Goal: Ask a question

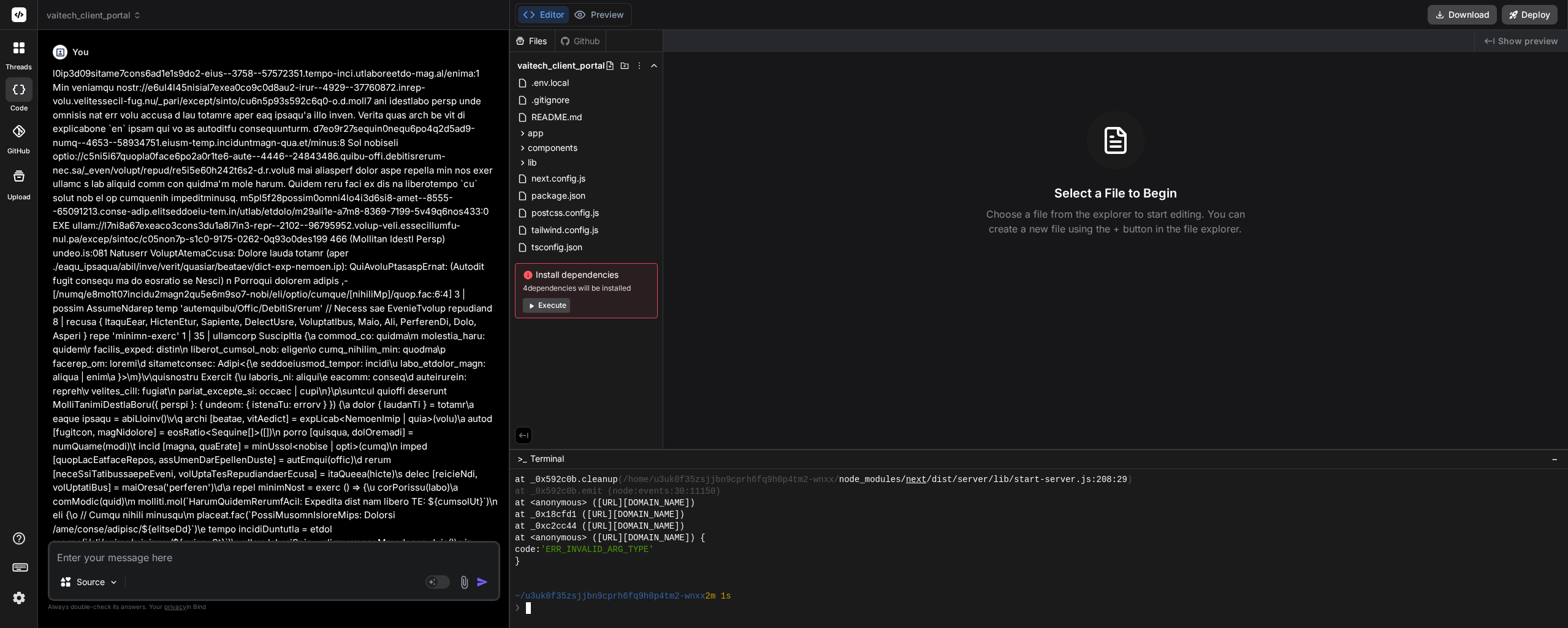
scroll to position [11582, 0]
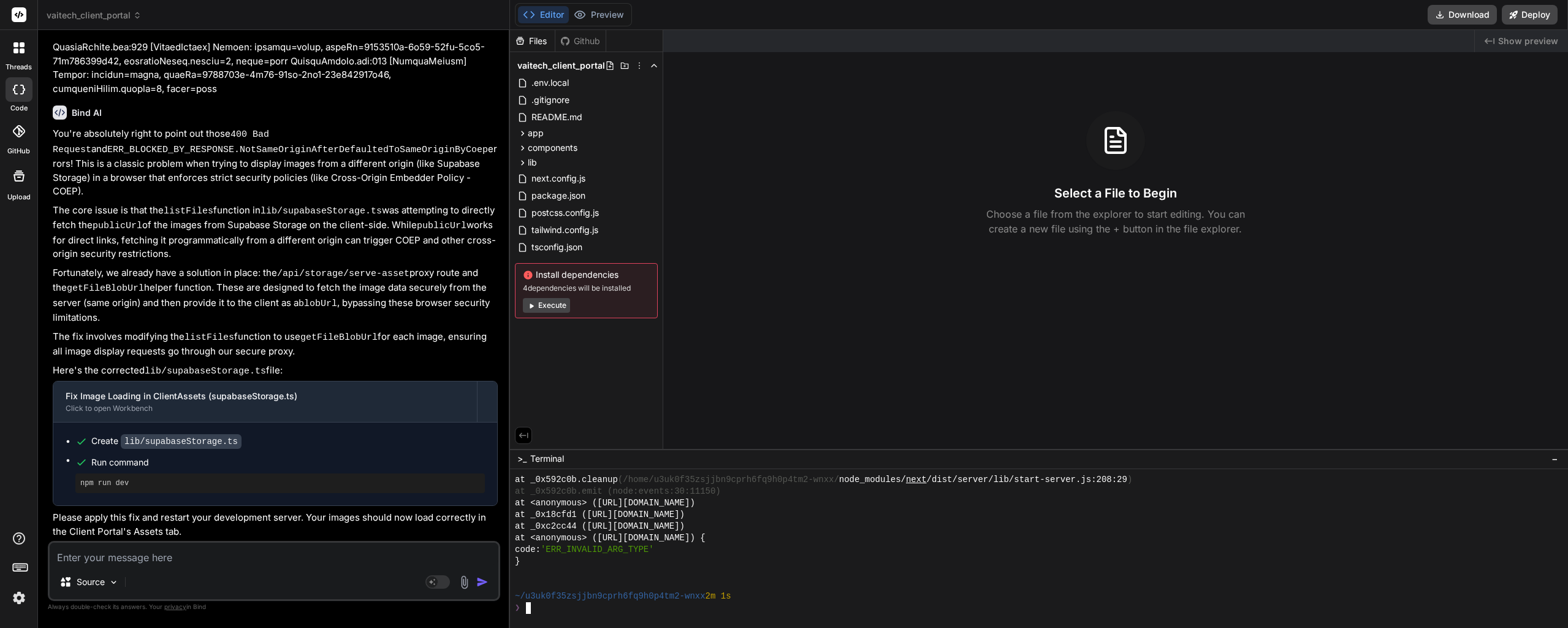
type textarea "x"
click at [176, 562] on textarea at bounding box center [274, 553] width 449 height 22
type textarea "C"
type textarea "x"
type textarea "Ca"
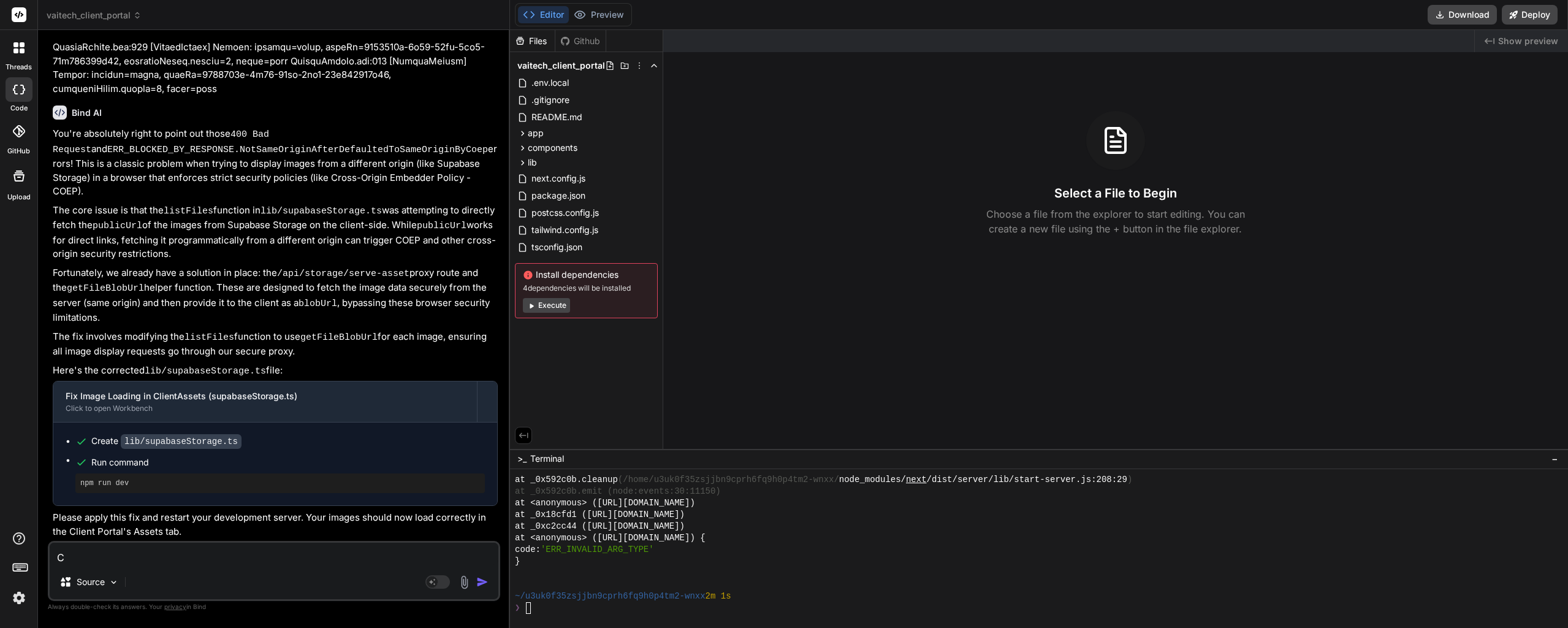
type textarea "x"
type textarea "Can"
type textarea "x"
type textarea "Can"
type textarea "x"
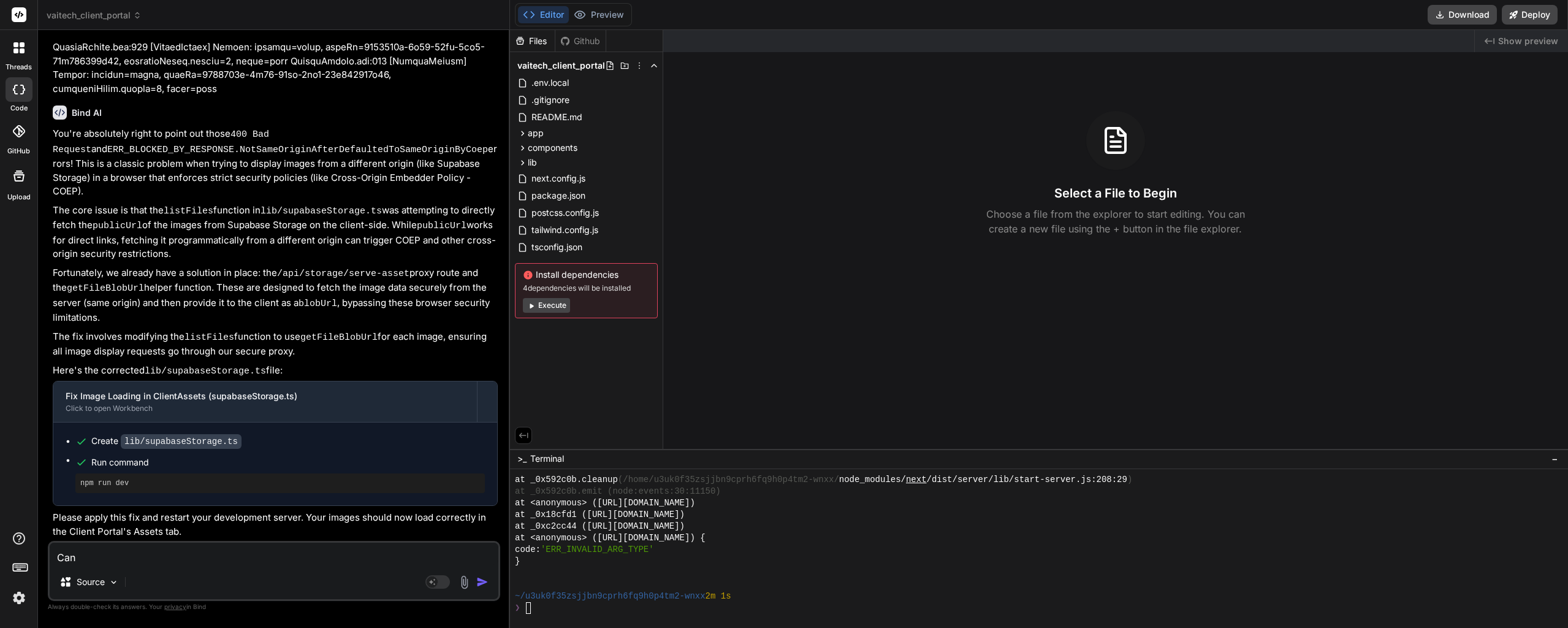
type textarea "Can y"
type textarea "x"
type textarea "Can yo"
type textarea "x"
type textarea "Can you"
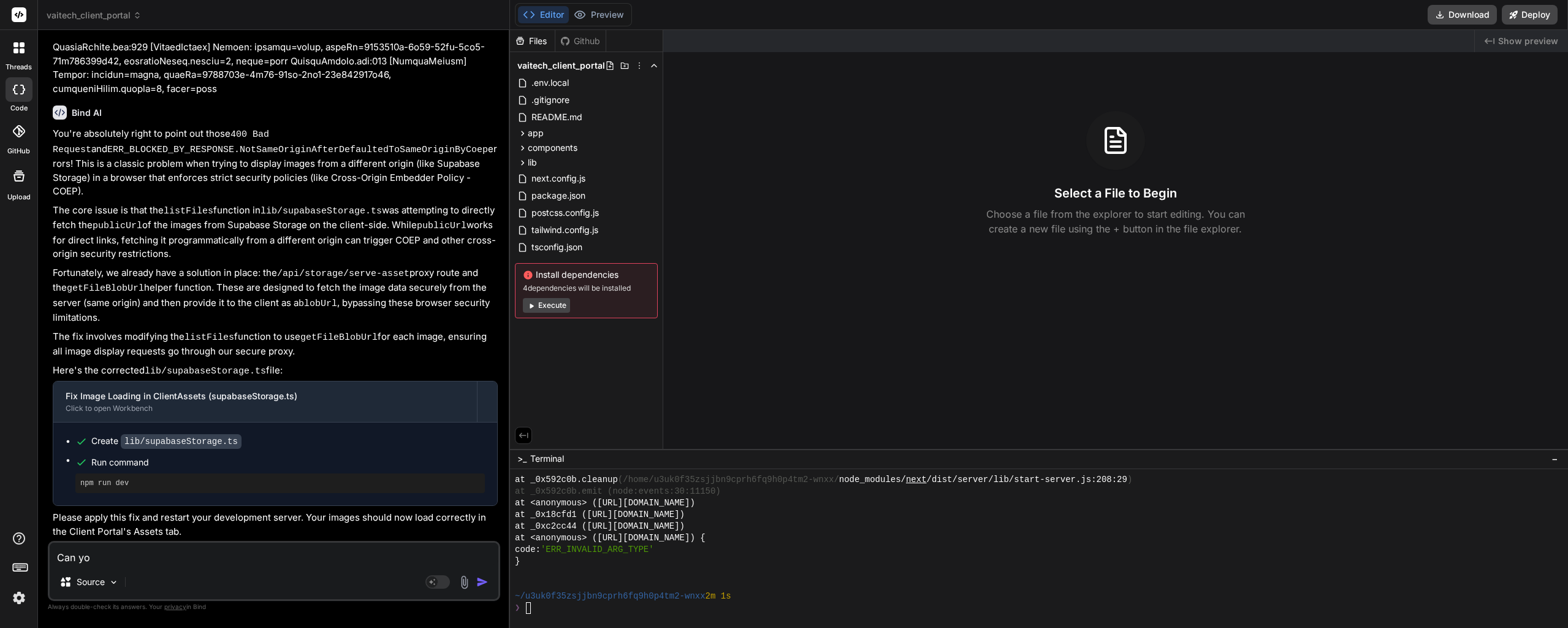
type textarea "x"
type textarea "Can you"
type textarea "x"
type textarea "Can you g"
type textarea "x"
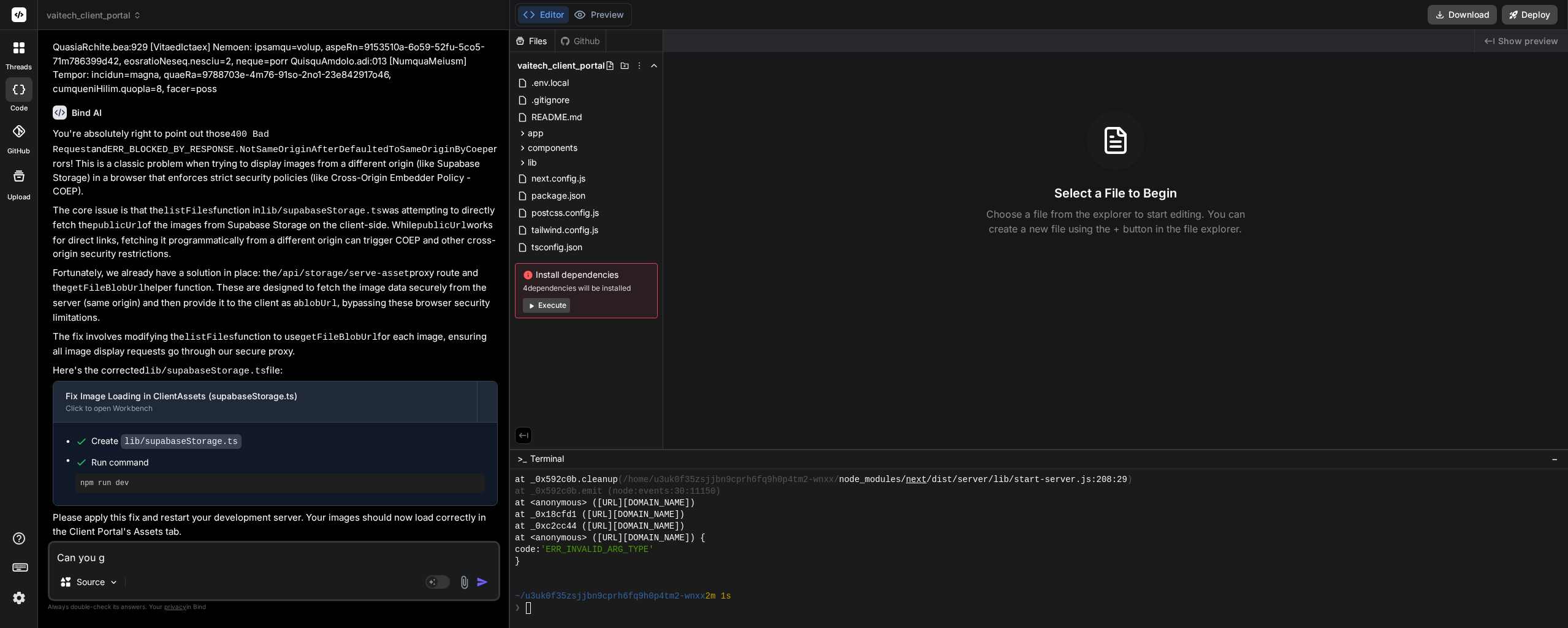
type textarea "Can you ge"
type textarea "x"
type textarea "Can you gen"
type textarea "x"
type textarea "Can you gene"
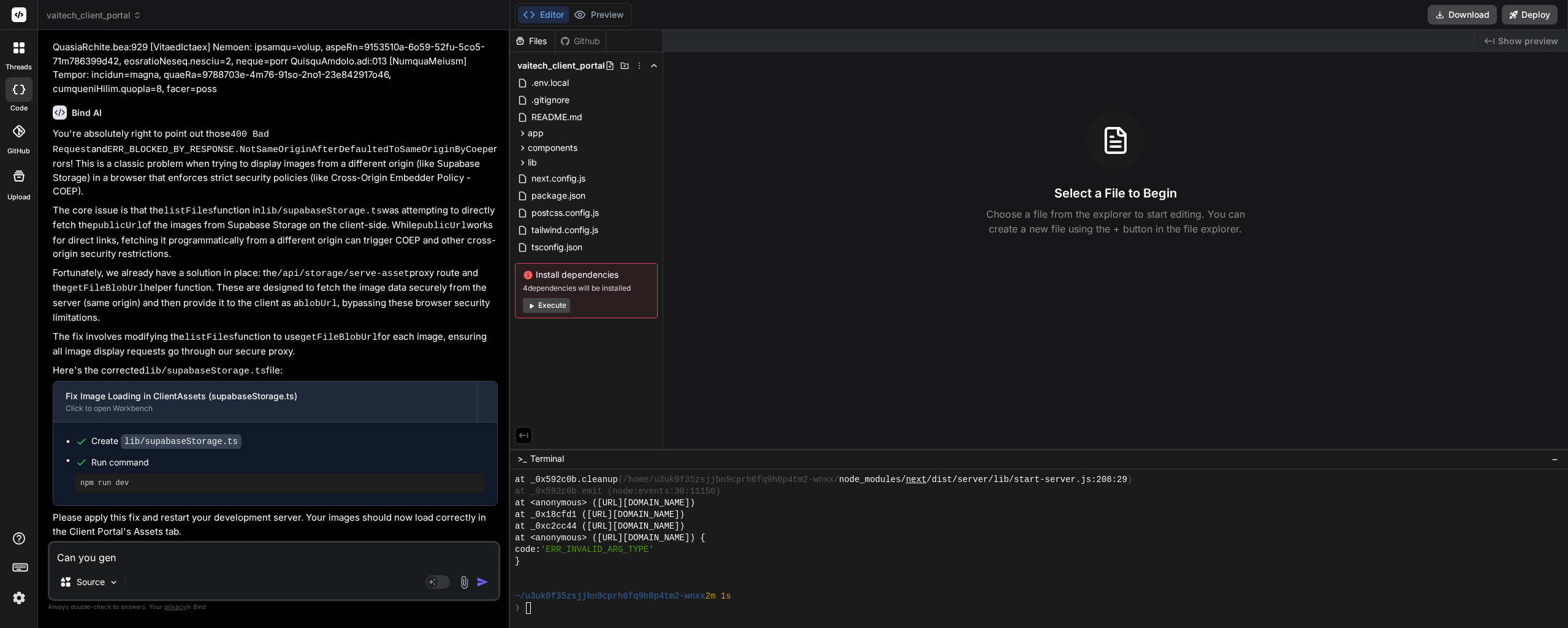
type textarea "x"
type textarea "Can you gener"
type textarea "x"
type textarea "Can you genera"
type textarea "x"
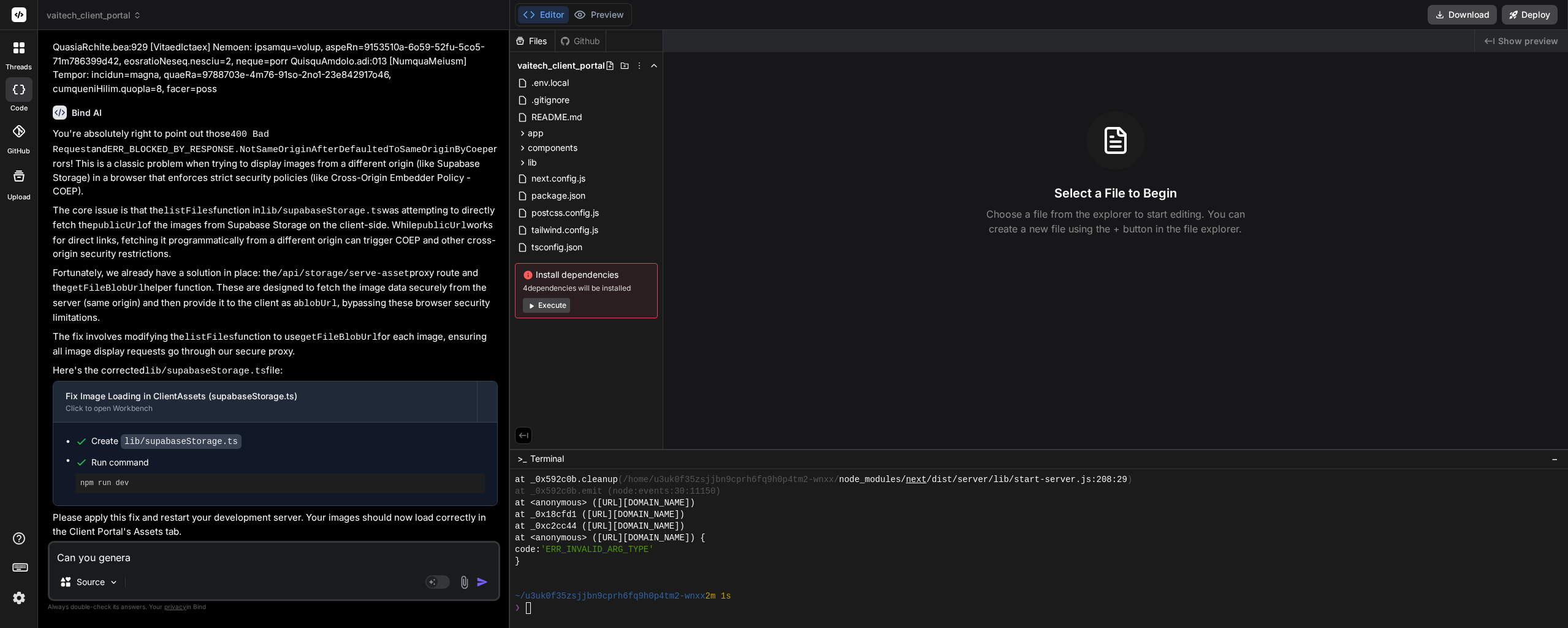
type textarea "Can you generat"
type textarea "x"
type textarea "Can you generate"
type textarea "x"
type textarea "Can you generate"
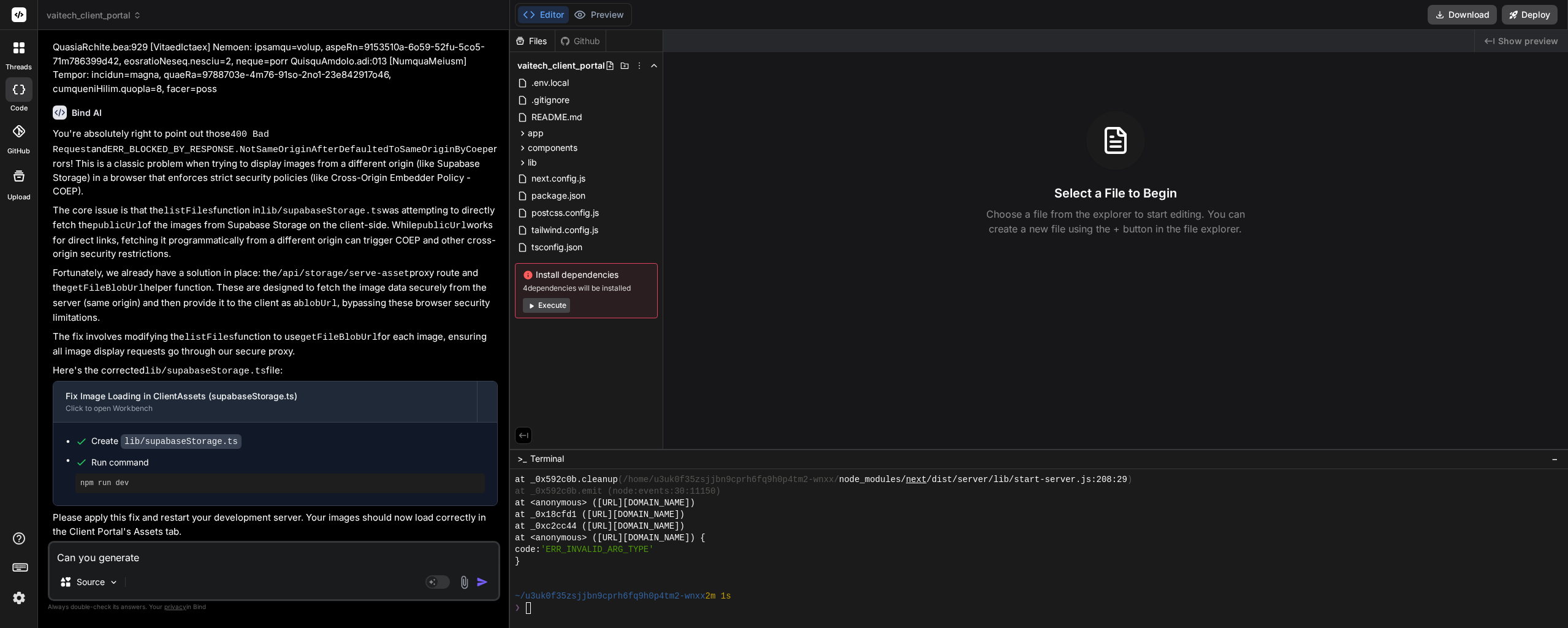
type textarea "x"
type textarea "Can you generate a"
type textarea "x"
type textarea "Can you generate a"
type textarea "x"
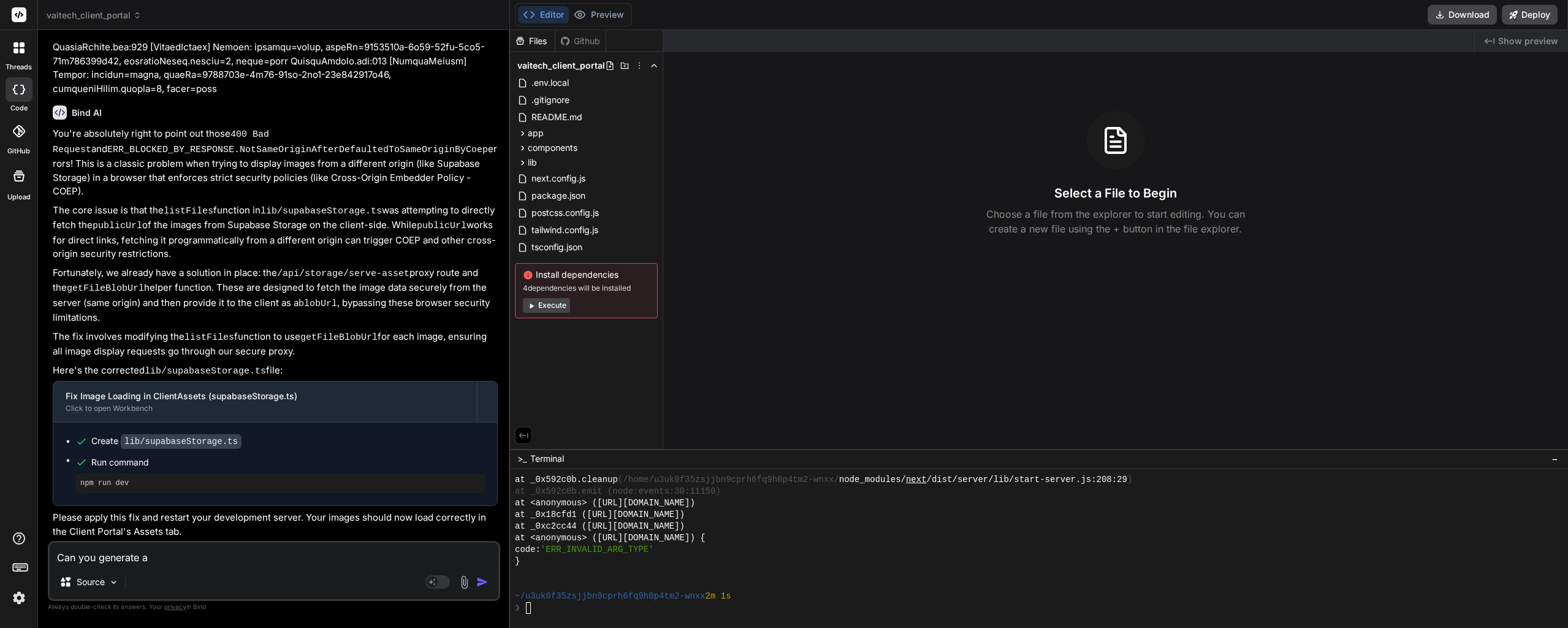
type textarea "Can you generate a f"
type textarea "x"
type textarea "Can you generate a fi"
type textarea "x"
type textarea "Can you generate a fil"
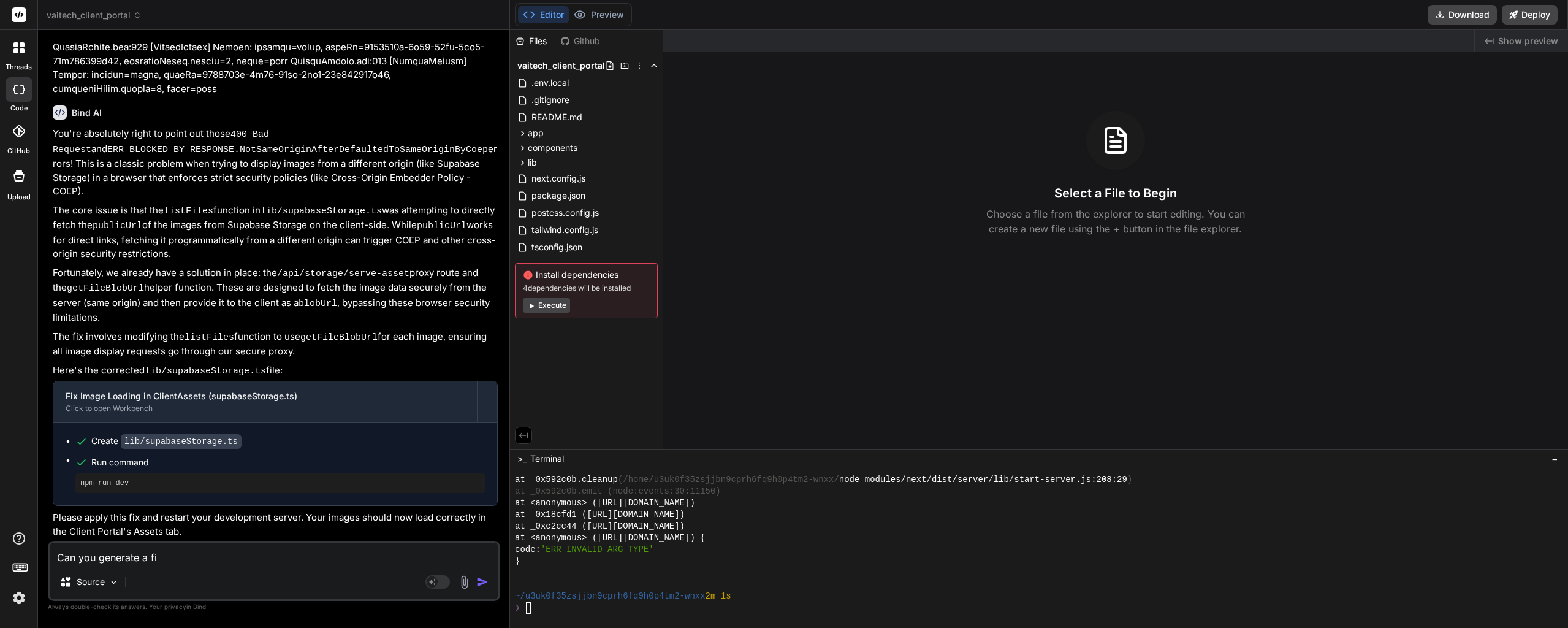
type textarea "x"
type textarea "Can you generate a file"
type textarea "x"
type textarea "Can you generate a file"
type textarea "x"
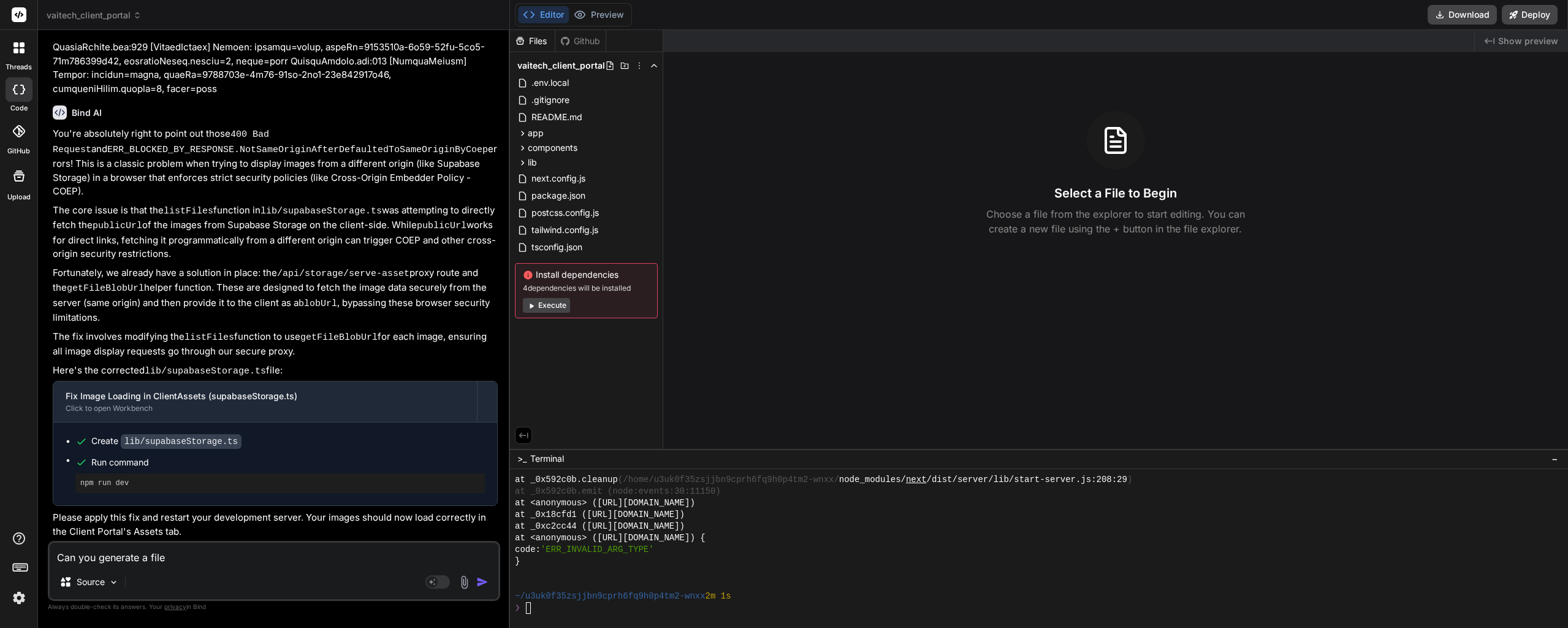
type textarea "Can you generate a file s"
type textarea "x"
type textarea "Can you generate a file st"
type textarea "x"
type textarea "Can you generate a file str"
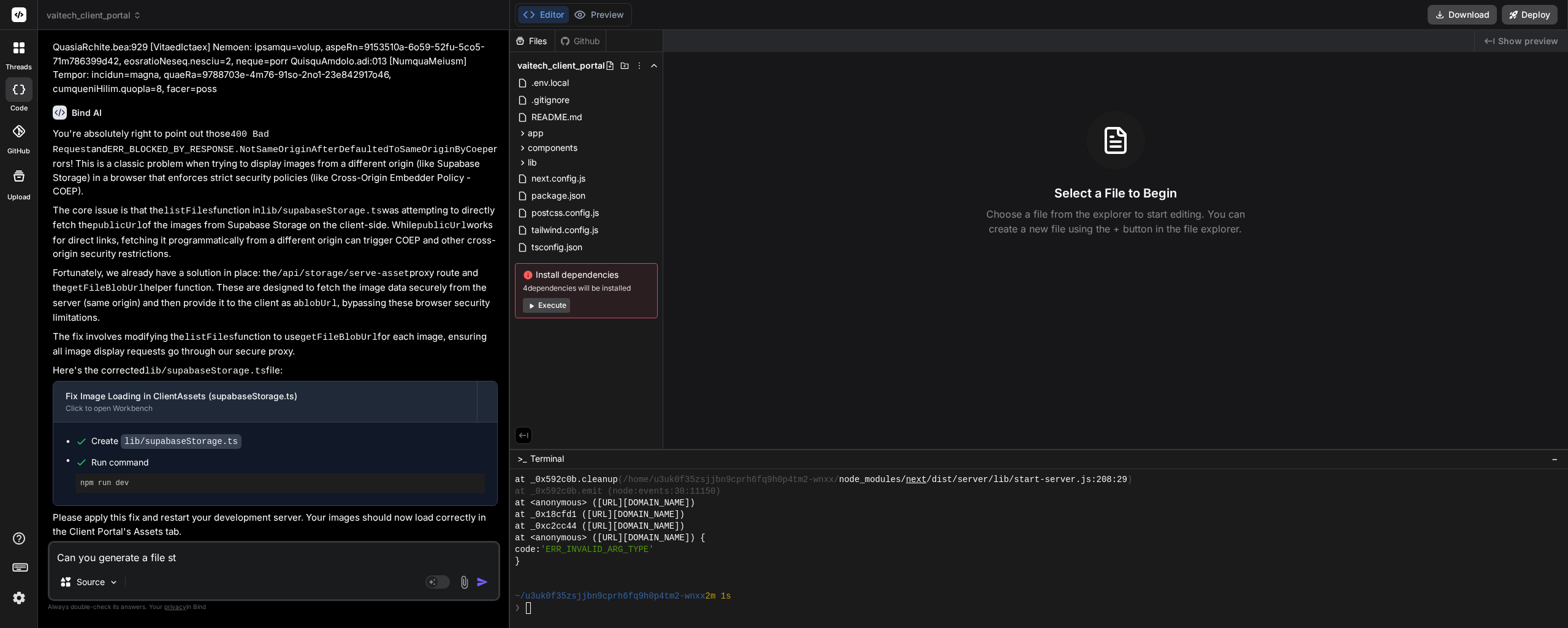
type textarea "x"
type textarea "Can you generate a file stru"
type textarea "x"
type textarea "Can you generate a file struc"
type textarea "x"
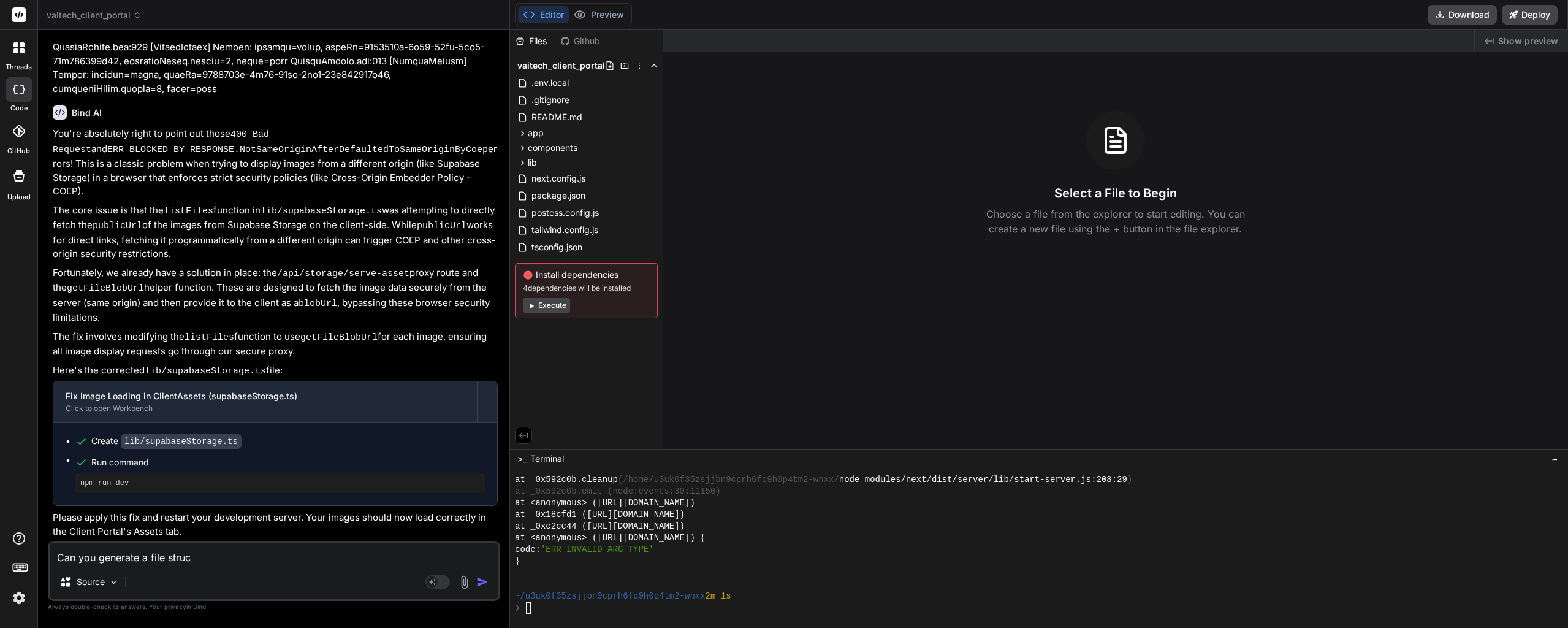
type textarea "Can you generate a file struct"
type textarea "x"
type textarea "Can you generate a file structu"
type textarea "x"
type textarea "Can you generate a file structur"
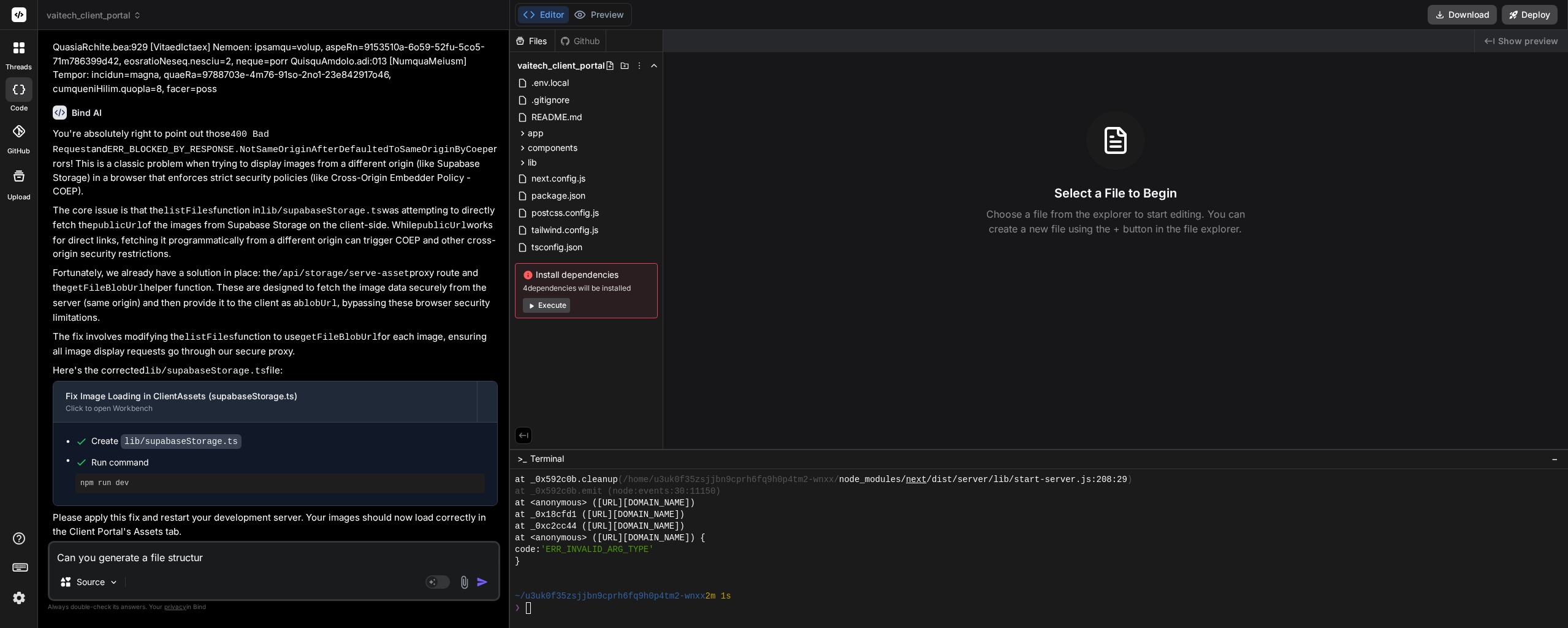
type textarea "x"
type textarea "Can you generate a file structure"
type textarea "x"
type textarea "Can you generate a file structure"
type textarea "x"
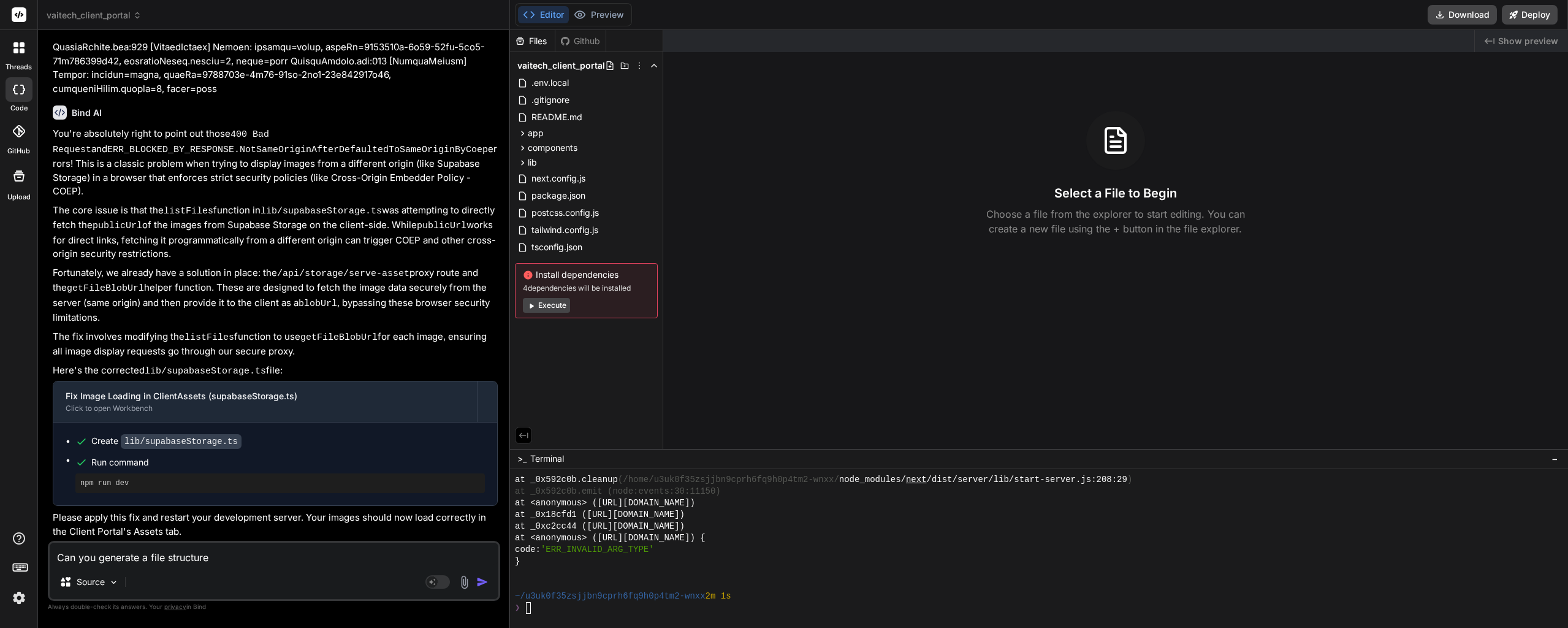
type textarea "Can you generate a file structure m"
type textarea "x"
type textarea "Can you generate a file structure ma"
type textarea "x"
type textarea "Can you generate a file structure map"
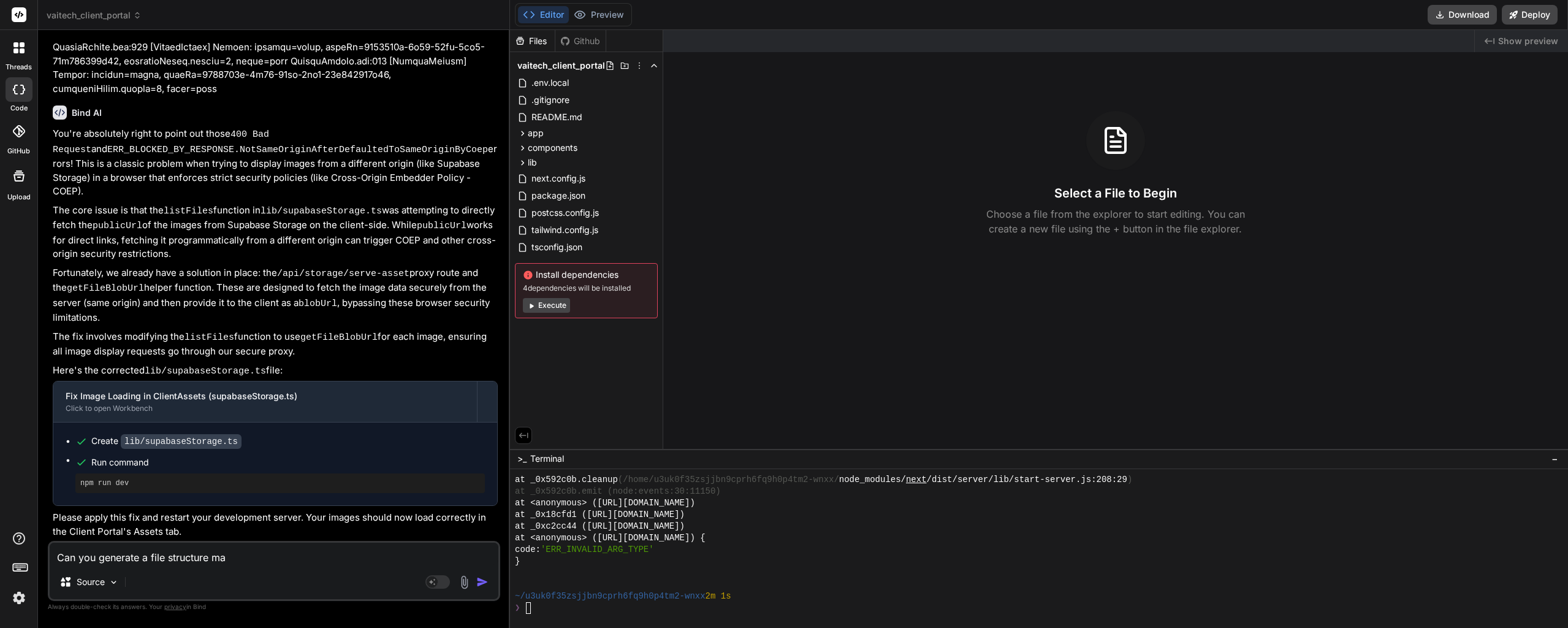
type textarea "x"
type textarea "Can you generate a file structure map"
type textarea "x"
type textarea "Can you generate a file structure map i"
type textarea "x"
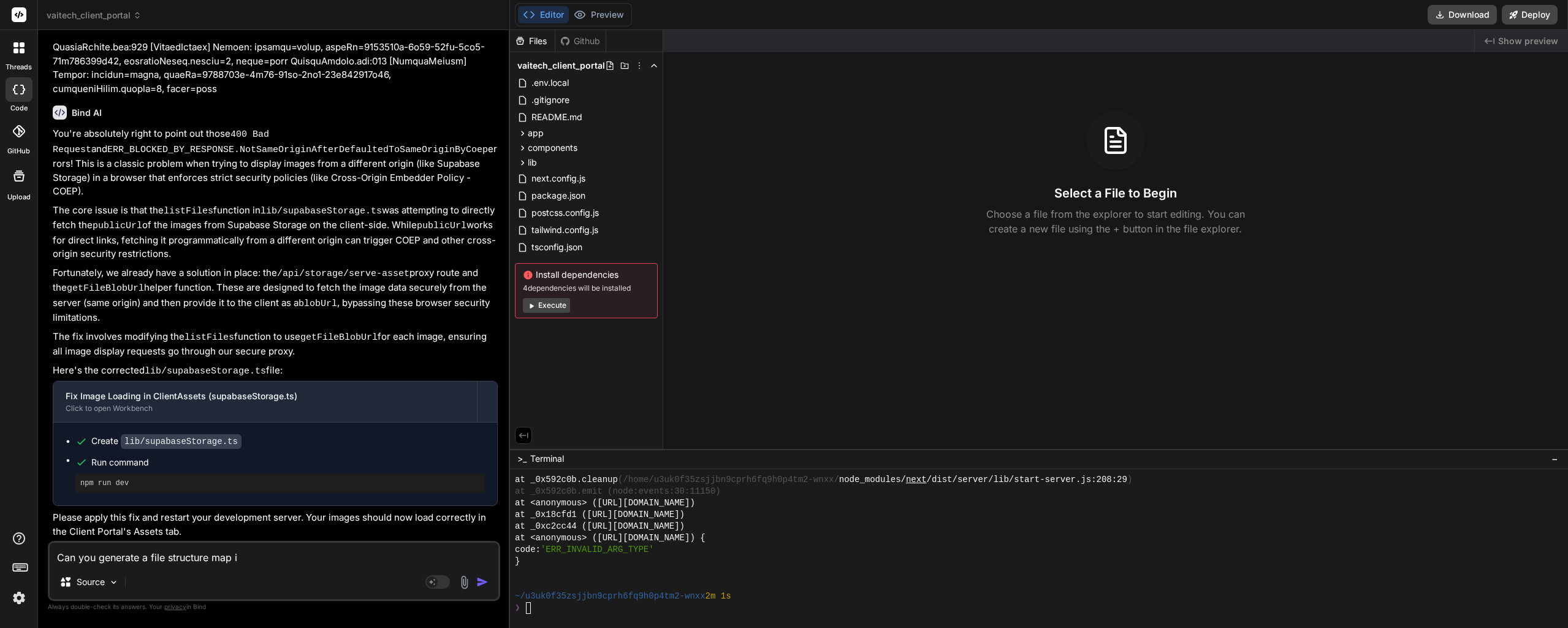
type textarea "Can you generate a file structure map in"
type textarea "x"
type textarea "Can you generate a file structure map in"
type textarea "x"
type textarea "Can you generate a file structure map in t"
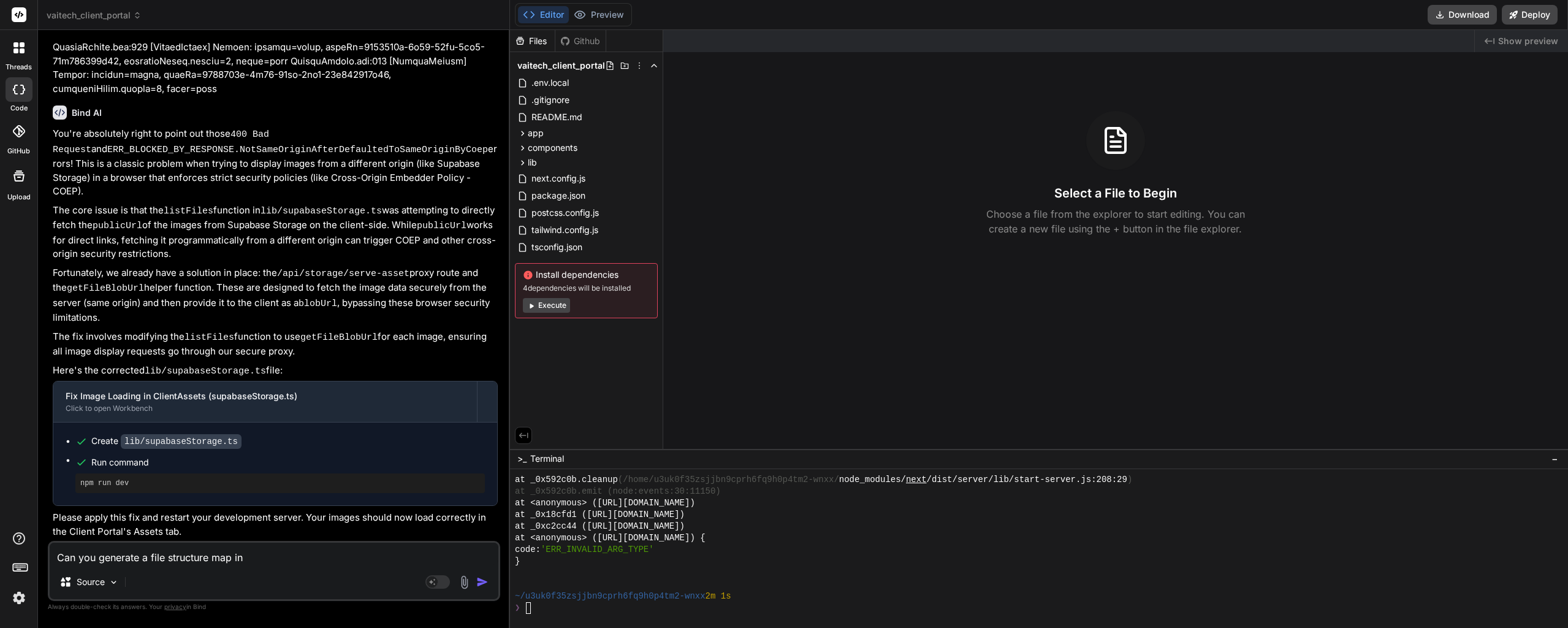
type textarea "x"
type textarea "Can you generate a file structure map in te"
type textarea "x"
type textarea "Can you generate a file structure map in tex"
type textarea "x"
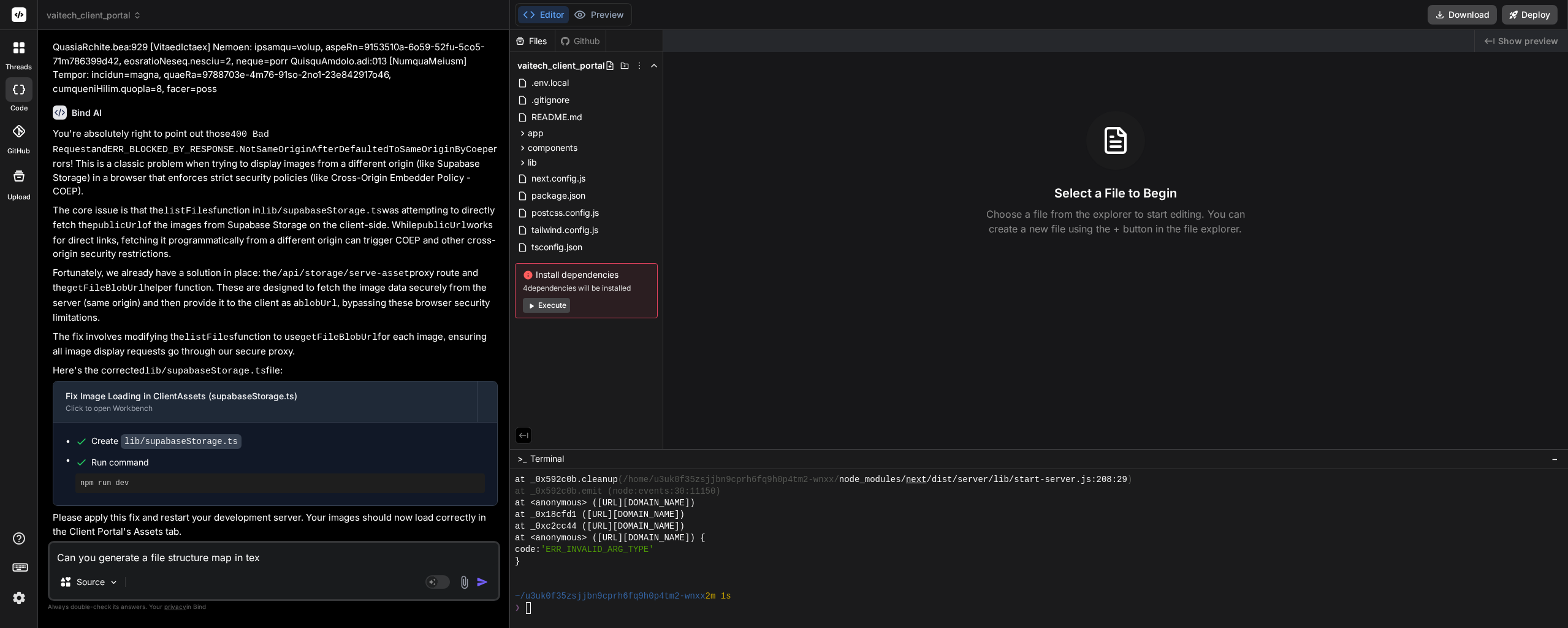
type textarea "Can you generate a file structure map in text"
type textarea "x"
type textarea "Can you generate a file structure map in text"
type textarea "x"
type textarea "Can you generate a file structure map in text f"
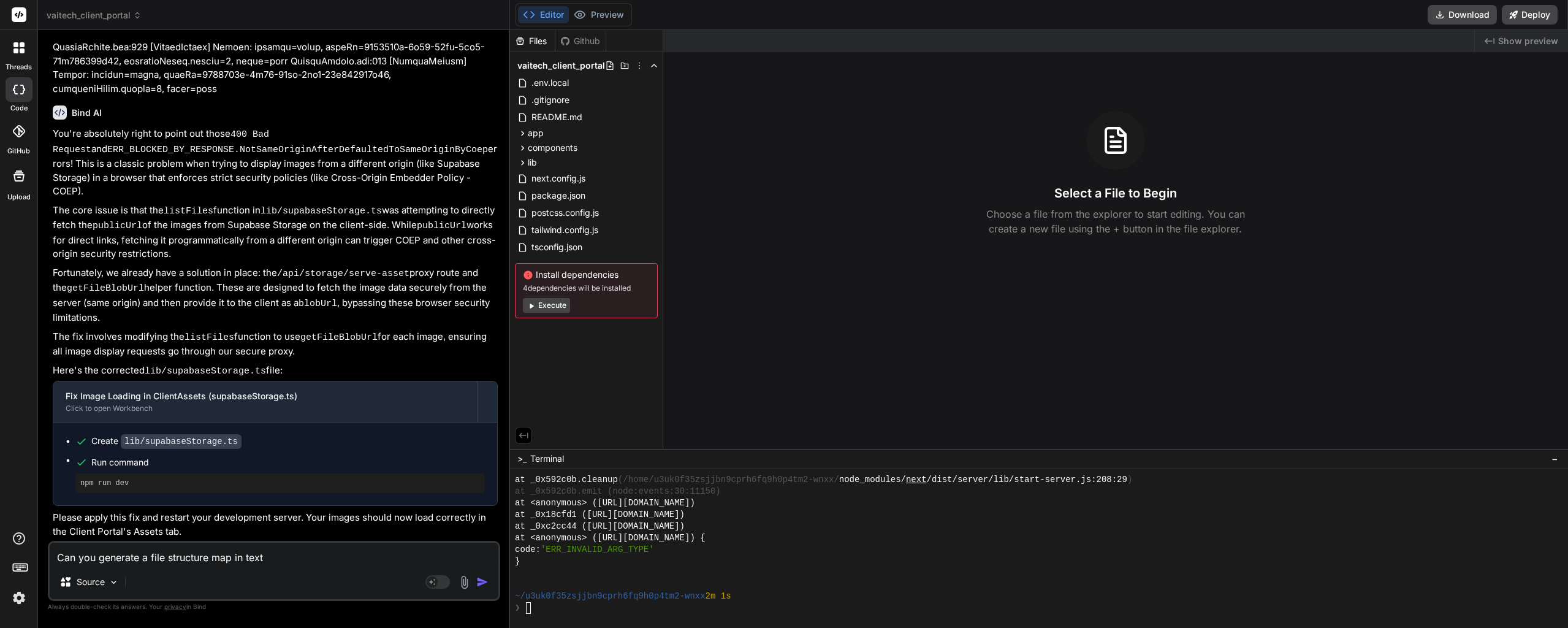
type textarea "x"
type textarea "Can you generate a file structure map in text fo"
type textarea "x"
type textarea "Can you generate a file structure map in text for"
type textarea "x"
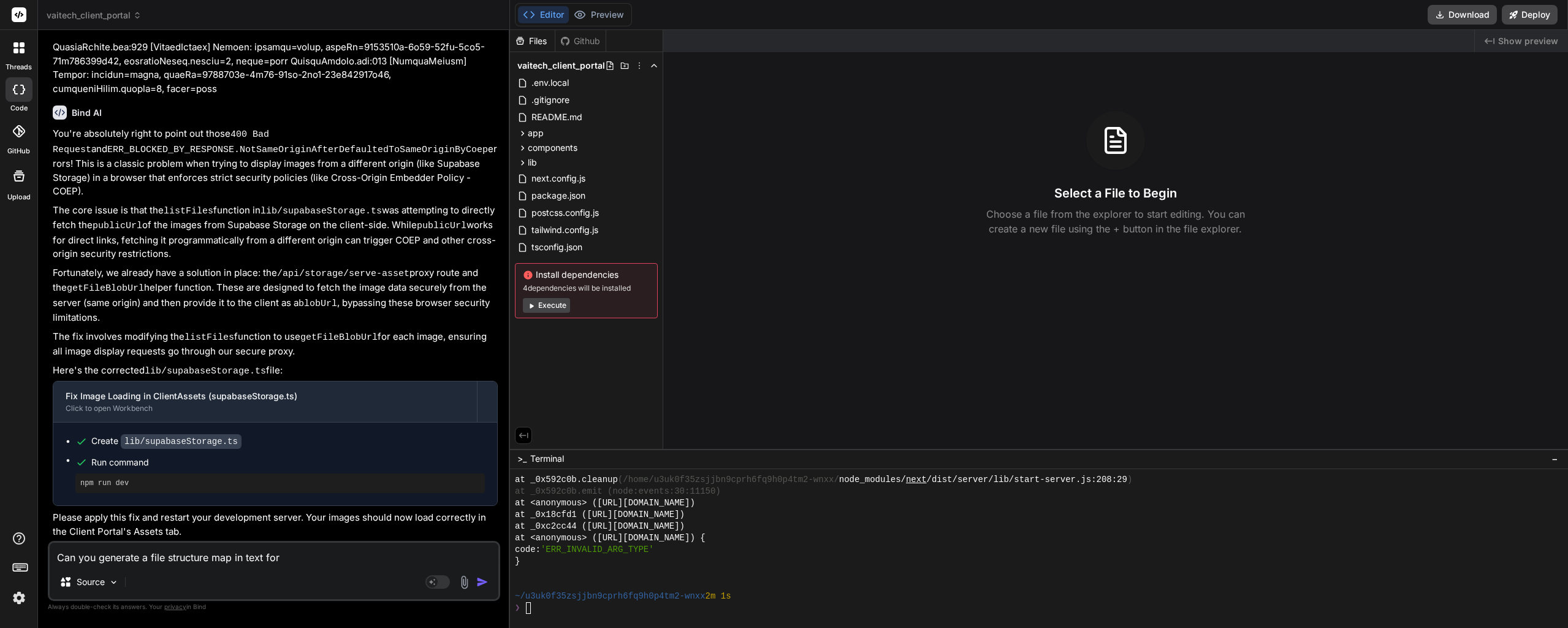
type textarea "Can you generate a file structure map in text form"
type textarea "x"
type textarea "Can you generate a file structure map in text forma"
type textarea "x"
type textarea "Can you generate a file structure map in text format"
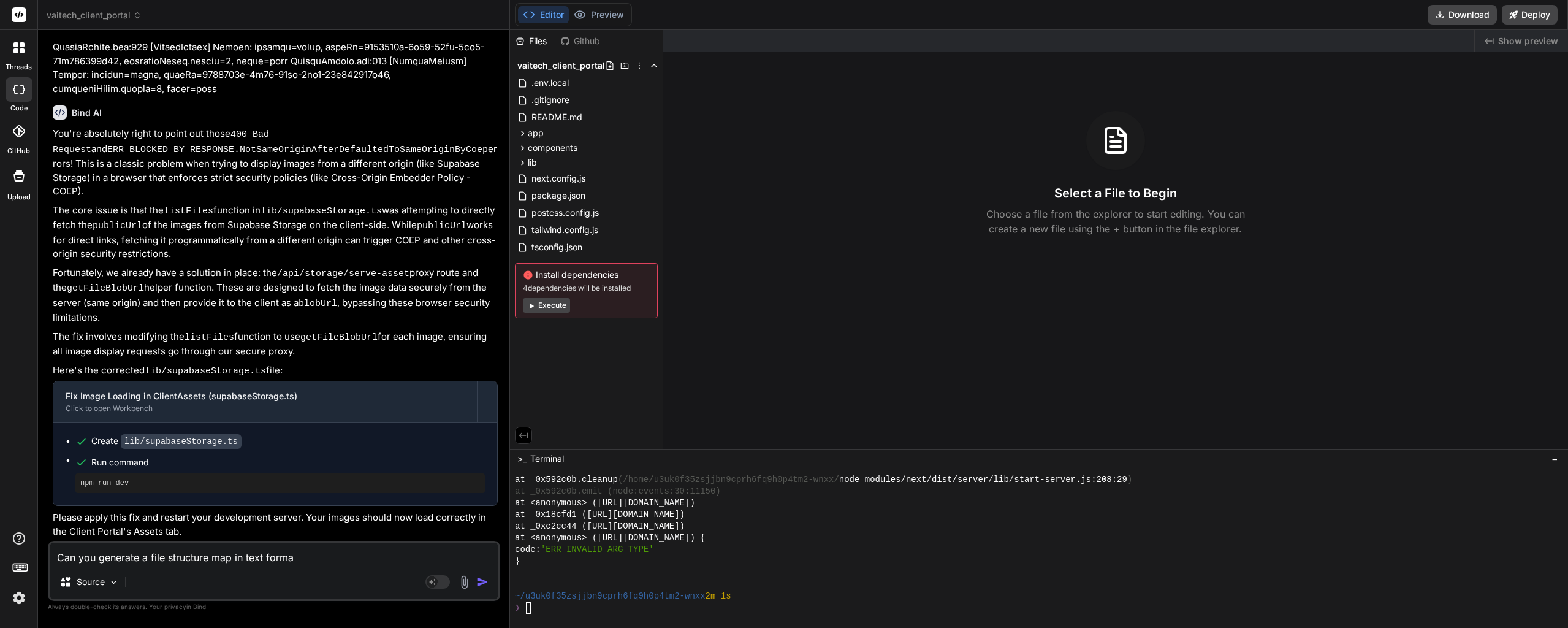
type textarea "x"
type textarea "Can you generate a file structure map in text format"
type textarea "x"
type textarea "Can you generate a file structure map in text format f"
type textarea "x"
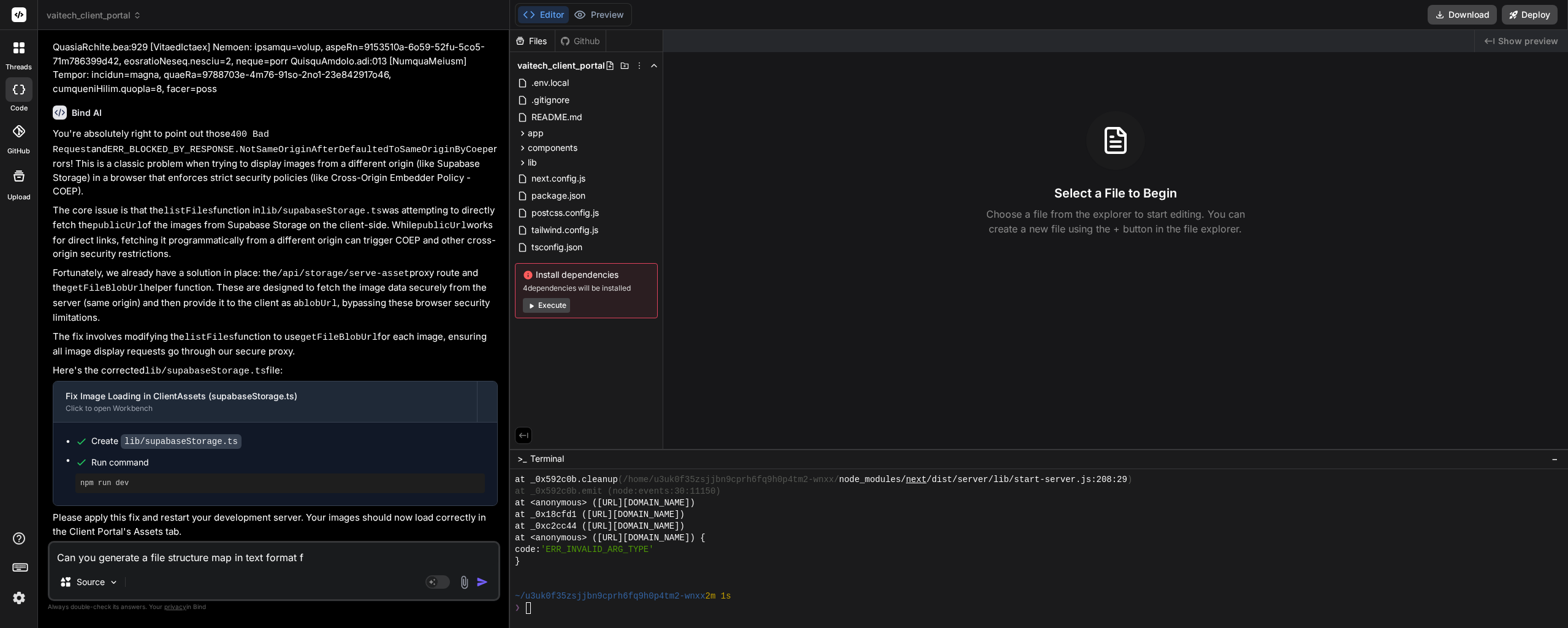
type textarea "Can you generate a file structure map in text format fo"
type textarea "x"
type textarea "Can you generate a file structure map in text format for"
type textarea "x"
type textarea "Can you generate a file structure map in text format for"
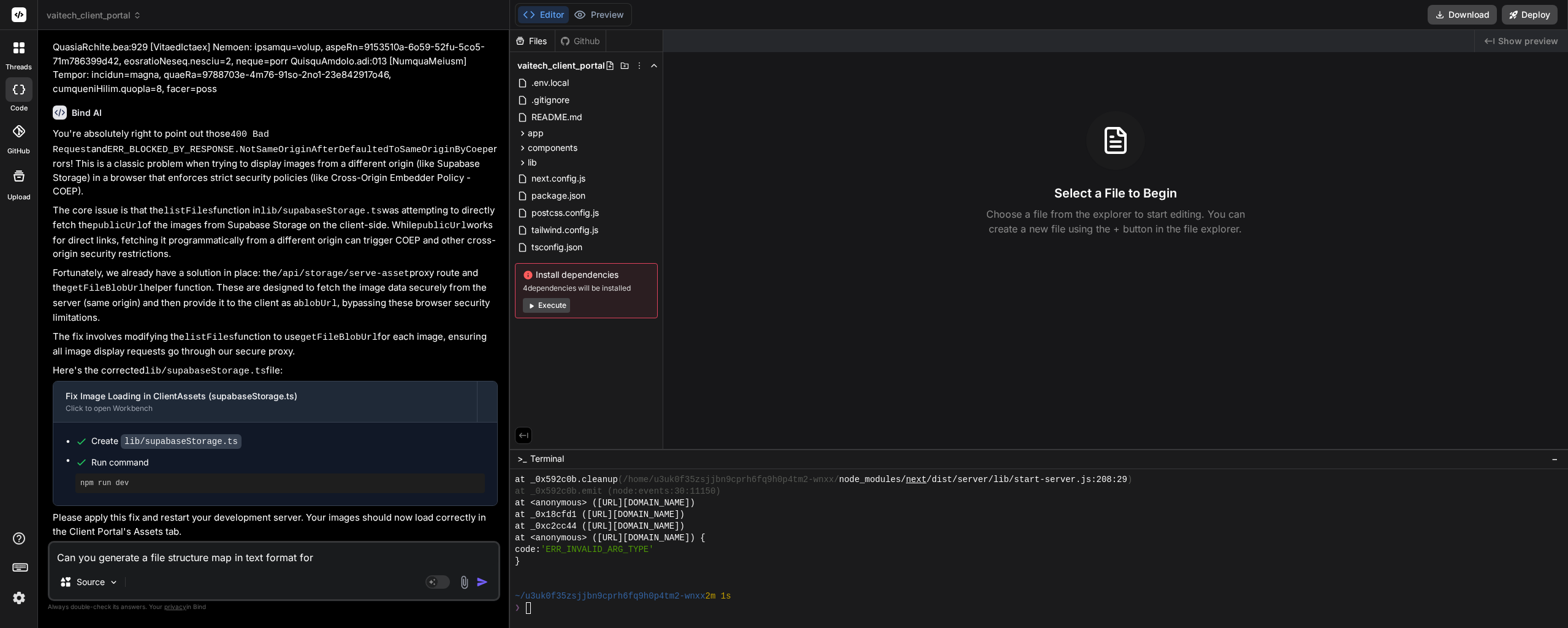
type textarea "x"
type textarea "Can you generate a file structure map in text format for m"
type textarea "x"
type textarea "Can you generate a file structure map in text format for me"
type textarea "x"
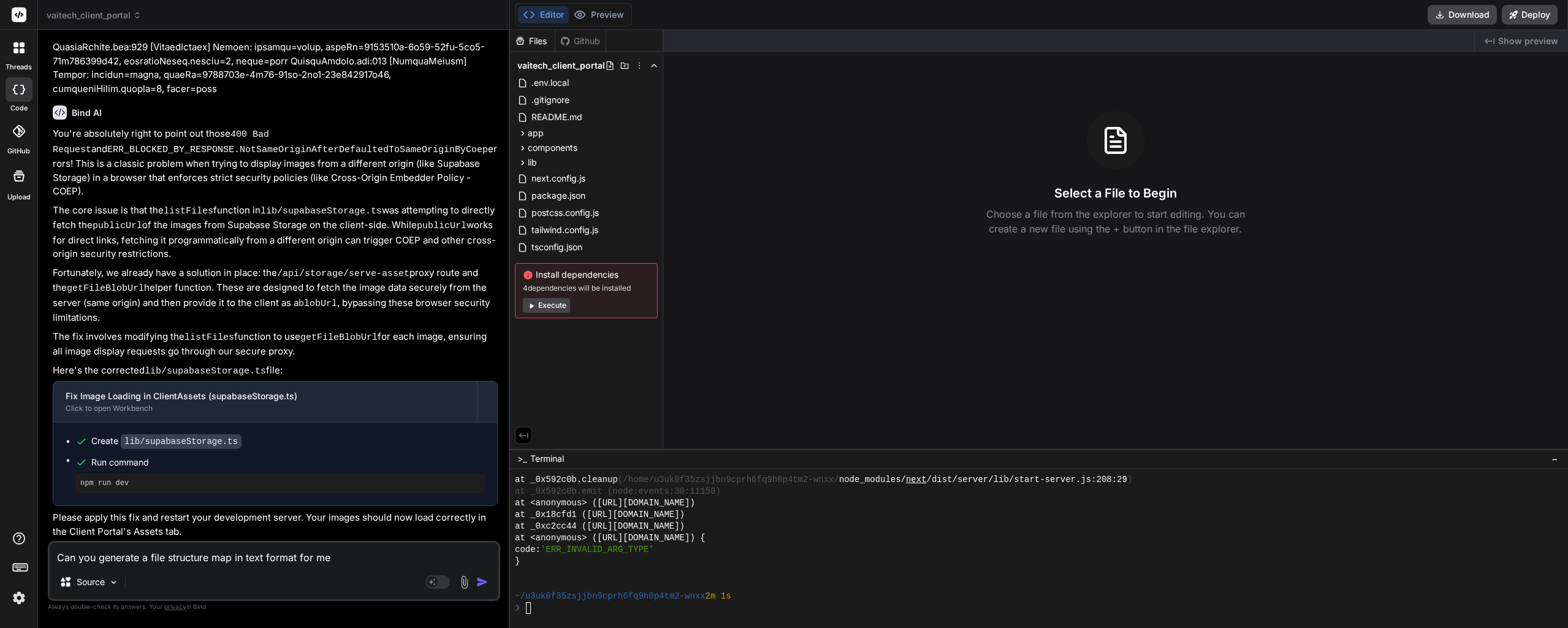
type textarea "Can you generate a file structure map in text format for me"
type textarea "x"
type textarea "Can you generate a file structure map in text format for me t"
type textarea "x"
type textarea "Can you generate a file structure map in text format for me to"
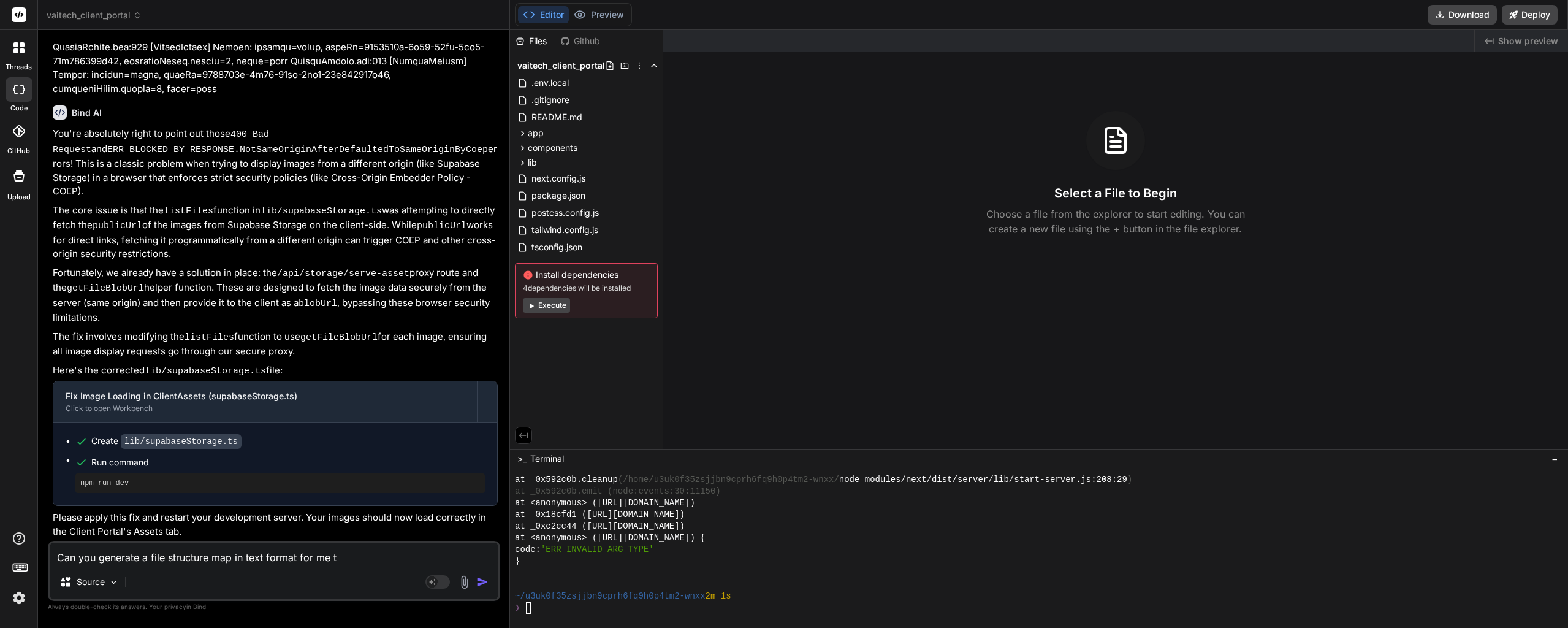
type textarea "x"
type textarea "Can you generate a file structure map in text format for me to"
type textarea "x"
type textarea "Can you generate a file structure map in text format for me to c"
type textarea "x"
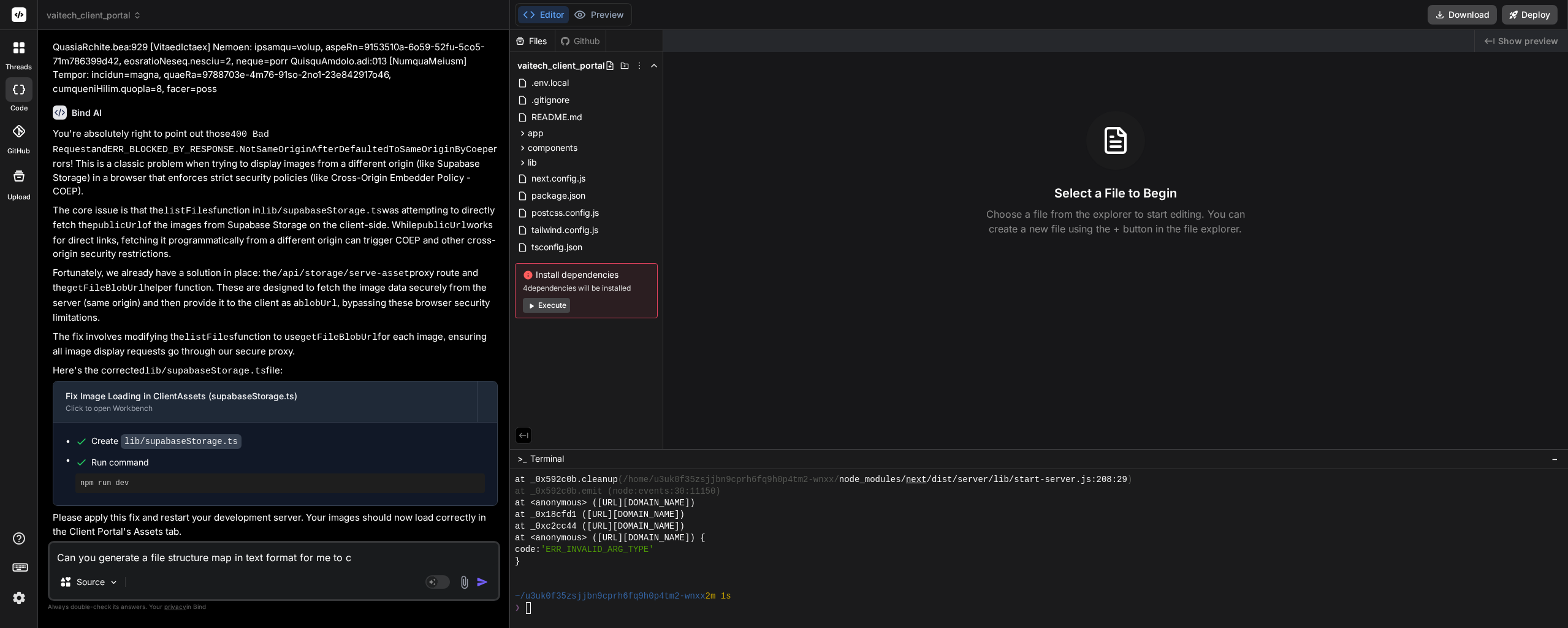
type textarea "Can you generate a file structure map in text format for me to co"
type textarea "x"
type textarea "Can you generate a file structure map in text format for me to cop"
type textarea "x"
type textarea "Can you generate a file structure map in text format for me to copy"
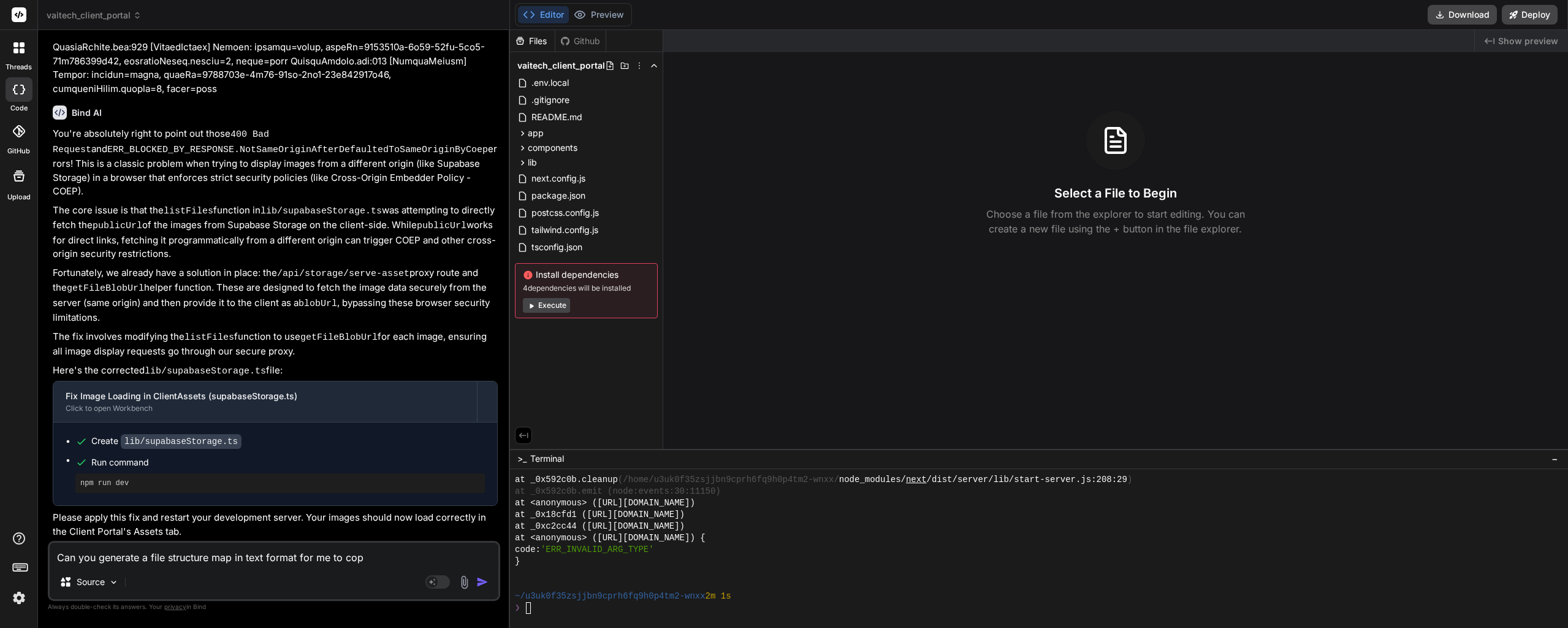
type textarea "x"
type textarea "Can you generate a file structure map in text format for me to copy"
type textarea "x"
type textarea "Can you generate a file structure map in text format for me to copy a"
type textarea "x"
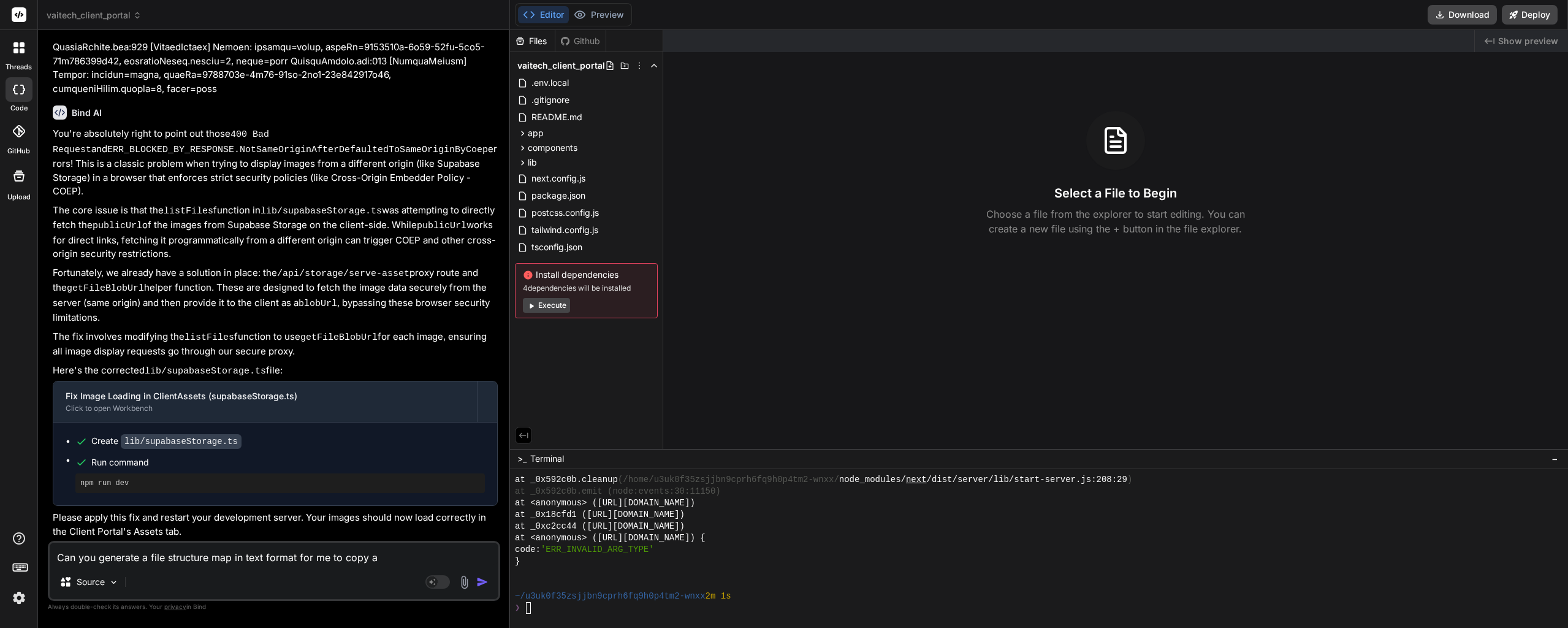
type textarea "Can you generate a file structure map in text format for me to copy an"
type textarea "x"
type textarea "Can you generate a file structure map in text format for me to copy and"
type textarea "x"
type textarea "Can you generate a file structure map in text format for me to copy and"
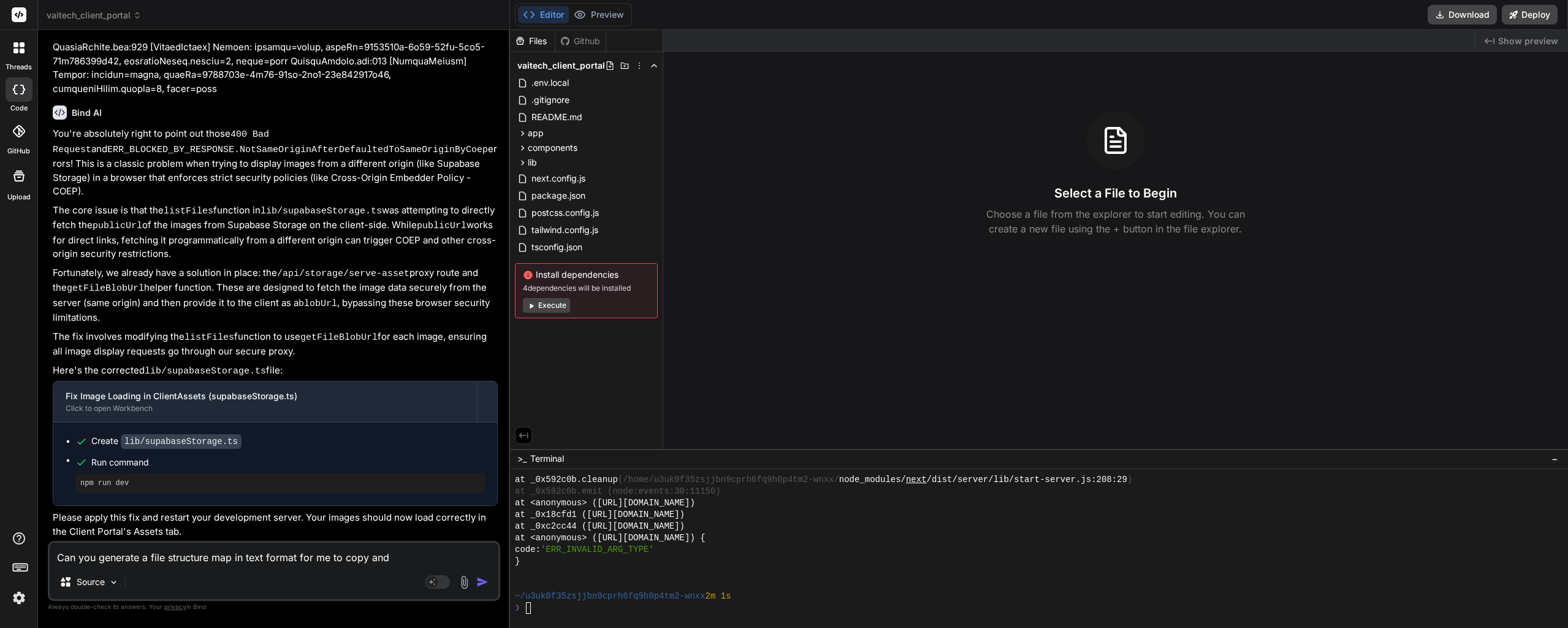
type textarea "x"
type textarea "Can you generate a file structure map in text format for me to copy and p"
type textarea "x"
type textarea "Can you generate a file structure map in text format for me to copy and pa"
type textarea "x"
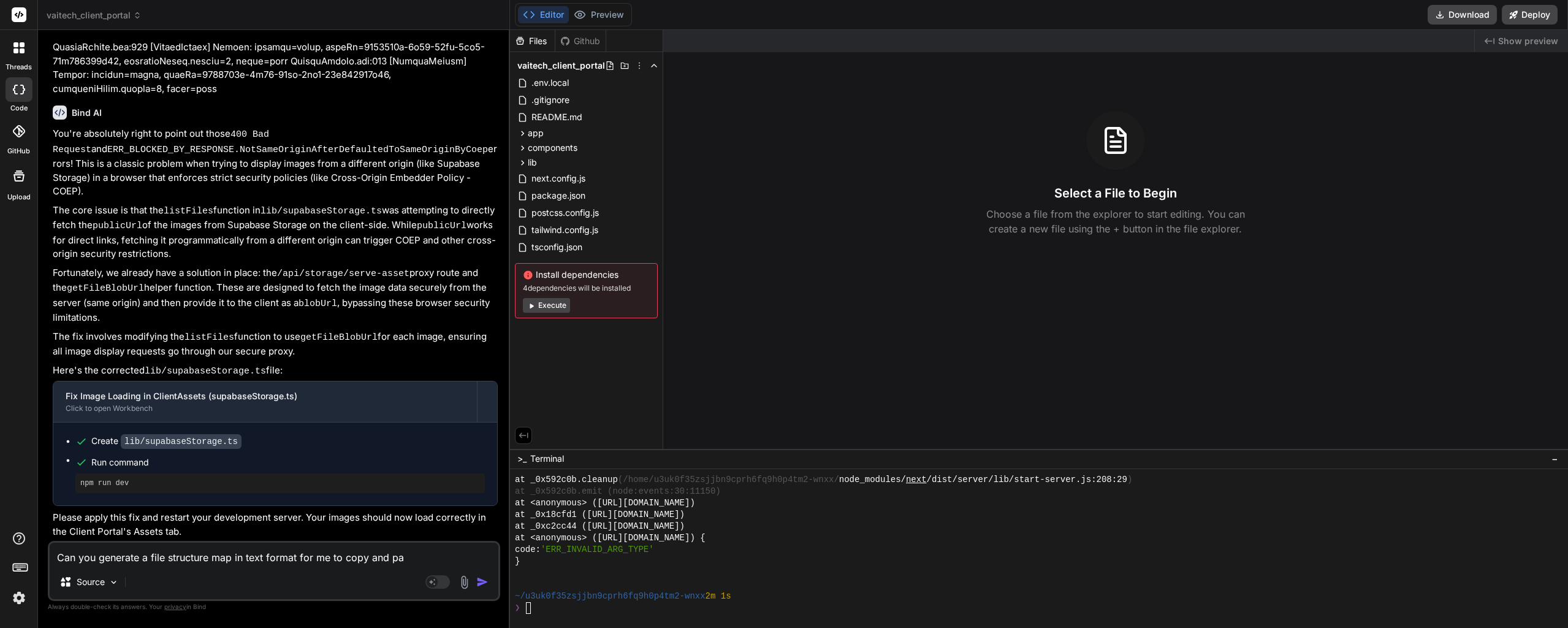
type textarea "Can you generate a file structure map in text format for me to copy and pas"
type textarea "x"
type textarea "Can you generate a file structure map in text format for me to copy and past"
type textarea "x"
type textarea "Can you generate a file structure map in text format for me to copy and paste"
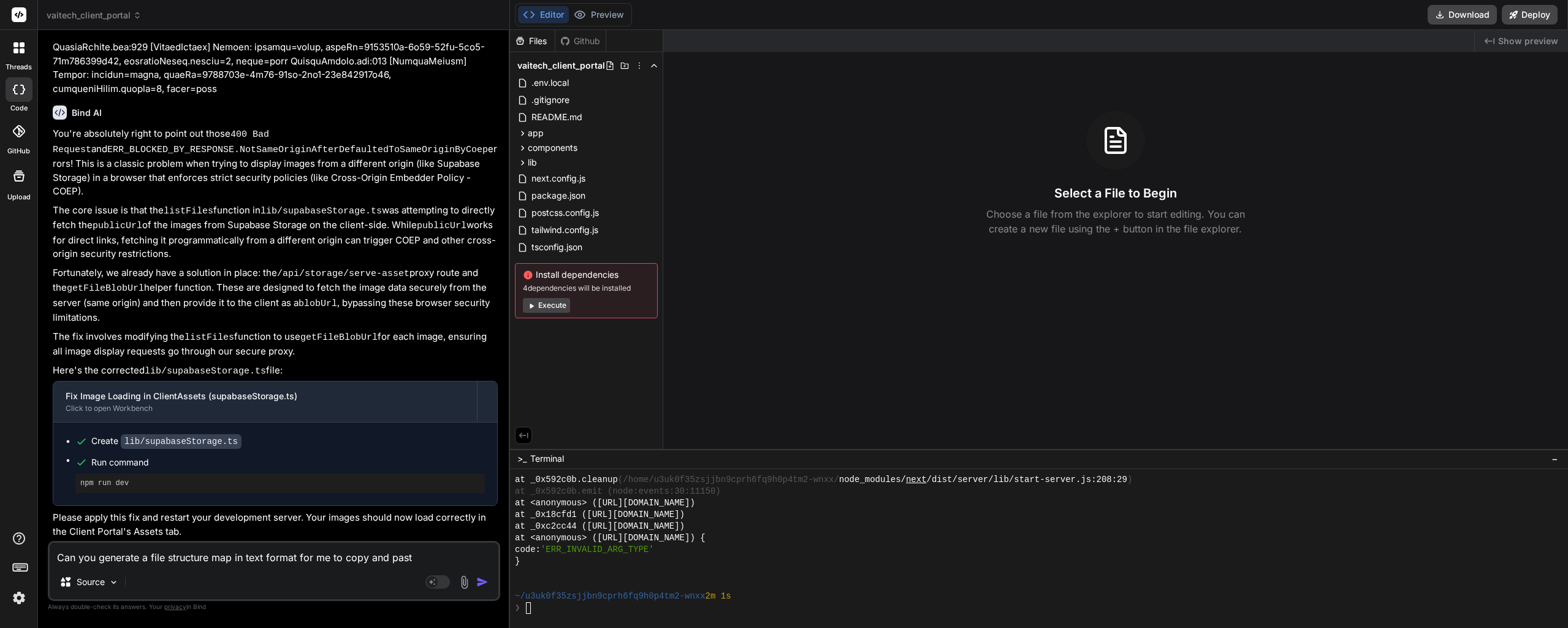
type textarea "x"
type textarea "Can you generate a file structure map in text format for me to copy and paste"
type textarea "x"
type textarea "Can you generate a file structure map in text format for me to copy and paste )"
type textarea "x"
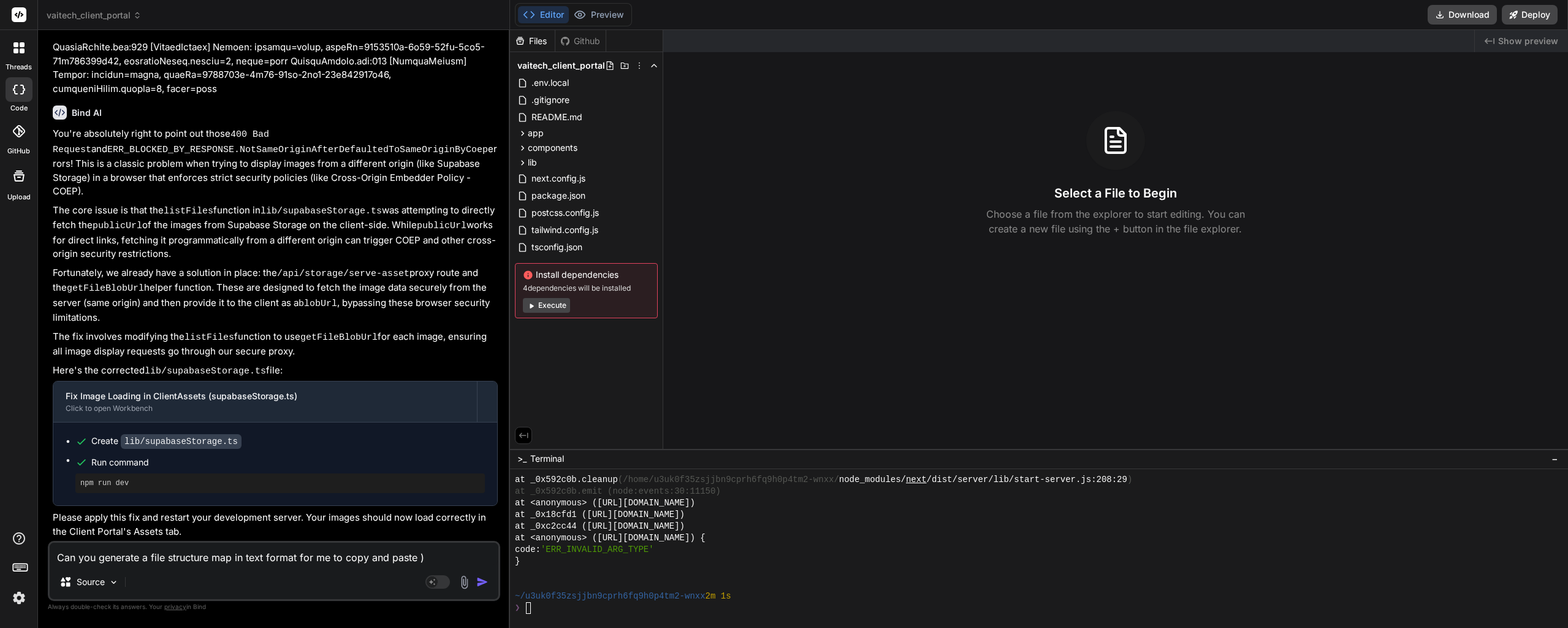
type textarea "Can you generate a file structure map in text format for me to copy and paste"
type textarea "x"
type textarea "Can you generate a file structure map in text format for me to copy and paste ("
type textarea "x"
type textarea "Can you generate a file structure map in text format for me to copy and paste (a"
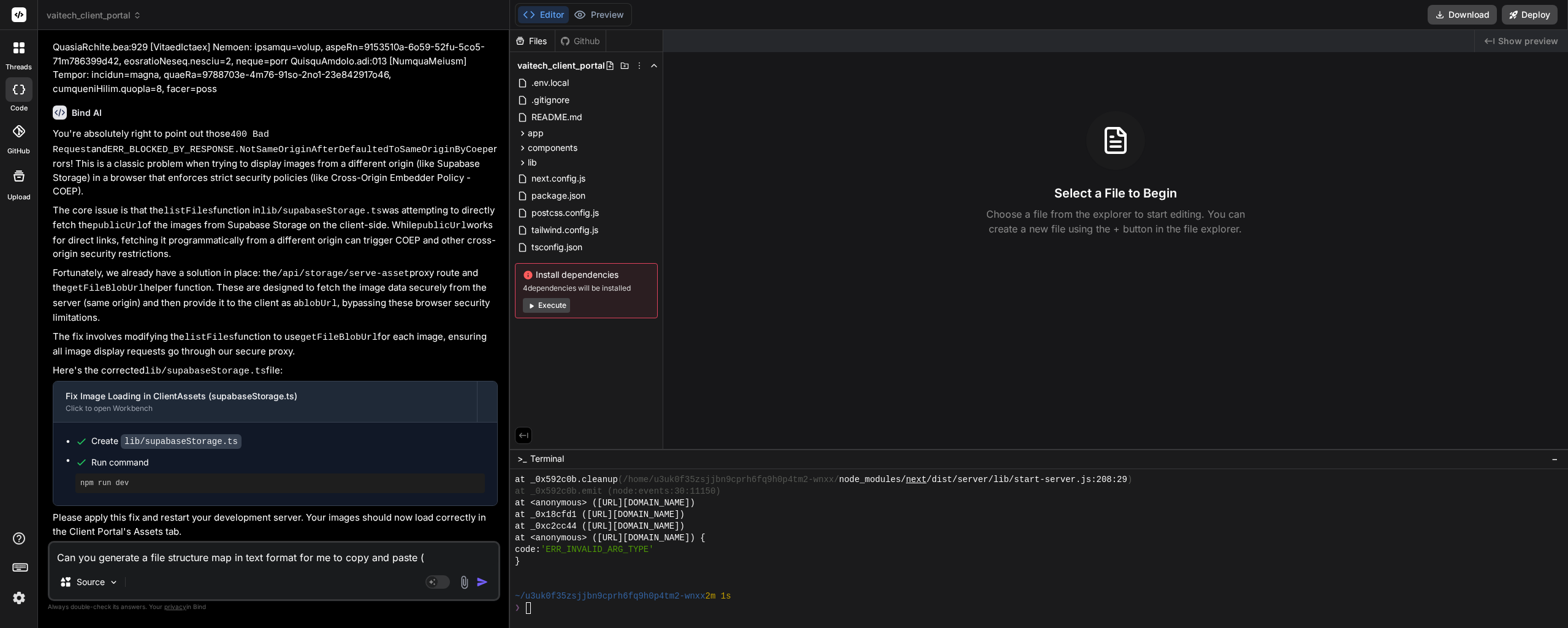
type textarea "x"
type textarea "Can you generate a file structure map in text format for me to copy and paste (…"
type textarea "x"
type textarea "Can you generate a file structure map in text format for me to copy and paste (…"
type textarea "x"
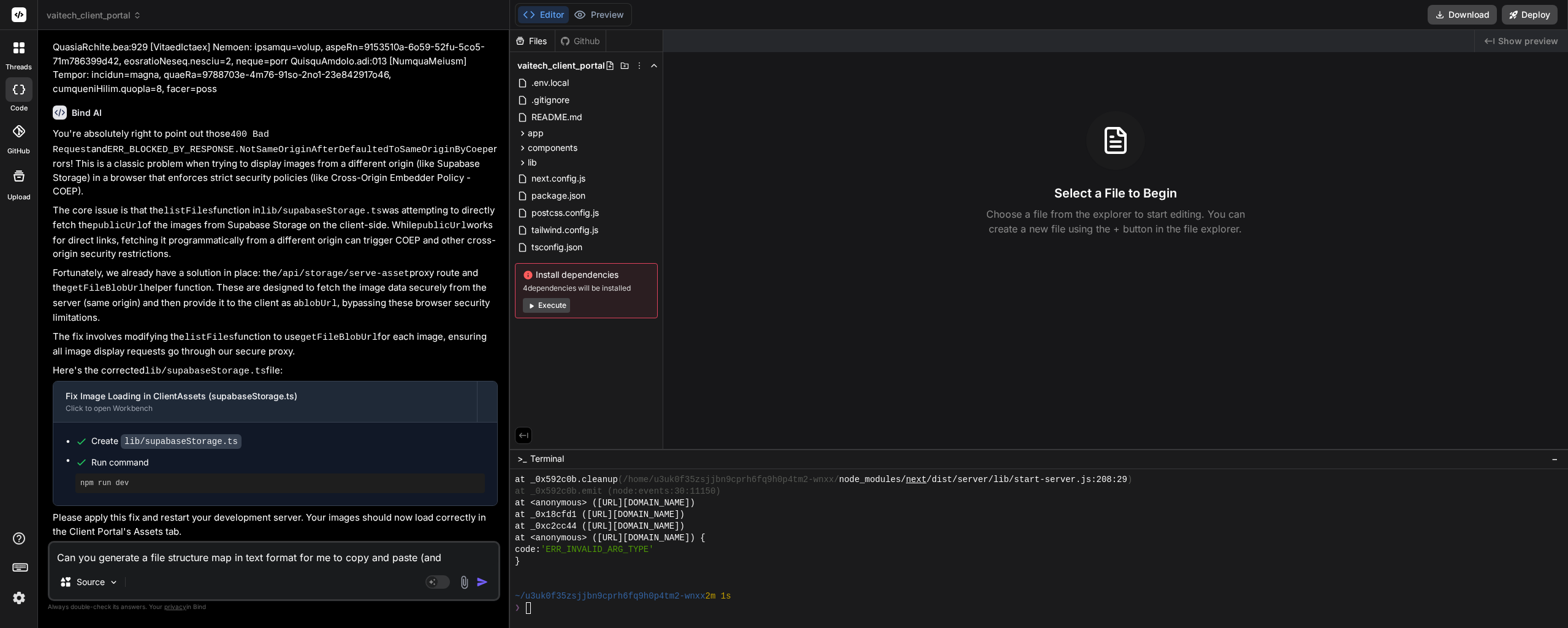
type textarea "Can you generate a file structure map in text format for me to copy and paste (…"
type textarea "x"
type textarea "Can you generate a file structure map in text format for me to copy and paste (…"
type textarea "x"
type textarea "Can you generate a file structure map in text format for me to copy and paste (…"
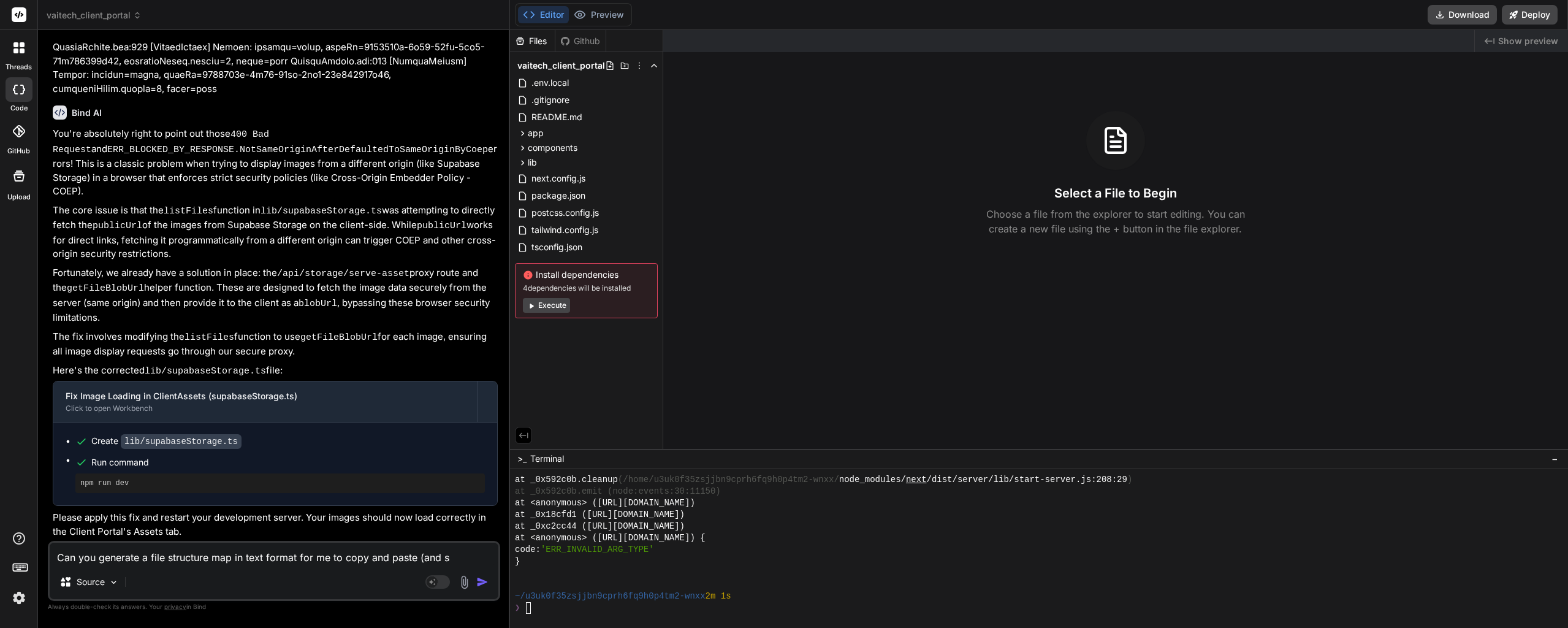
type textarea "x"
type textarea "Can you generate a file structure map in text format for me to copy and paste (…"
type textarea "x"
type textarea "Can you generate a file structure map in text format for me to copy and paste (…"
type textarea "x"
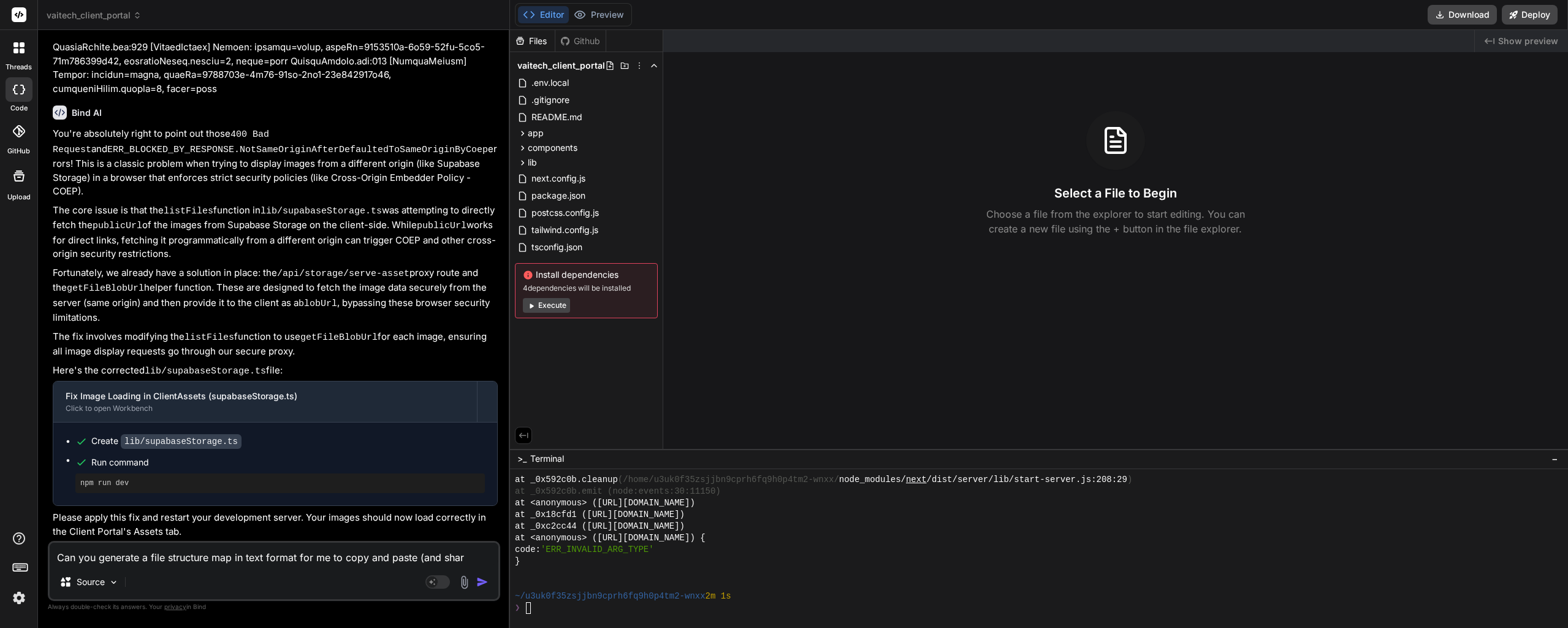
type textarea "Can you generate a file structure map in text format for me to copy and paste (…"
type textarea "x"
type textarea "Can you generate a file structure map in text format for me to copy and paste (…"
type textarea "x"
type textarea "Can you generate a file structure map in text format for me to copy and paste (…"
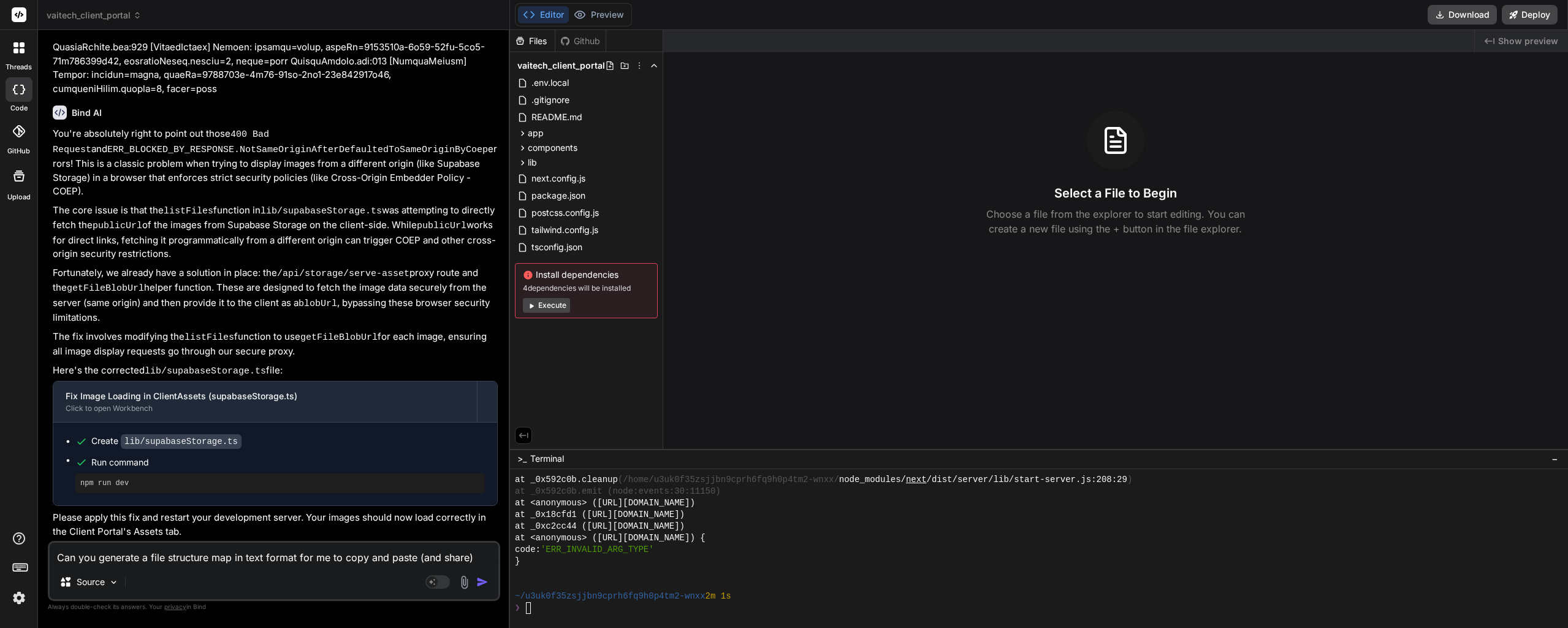
type textarea "x"
type textarea "Can you generate a file structure map in text format for me to copy and paste (…"
type textarea "x"
type textarea "Can you generate a file structure map in text format for me to copy and paste (…"
type textarea "x"
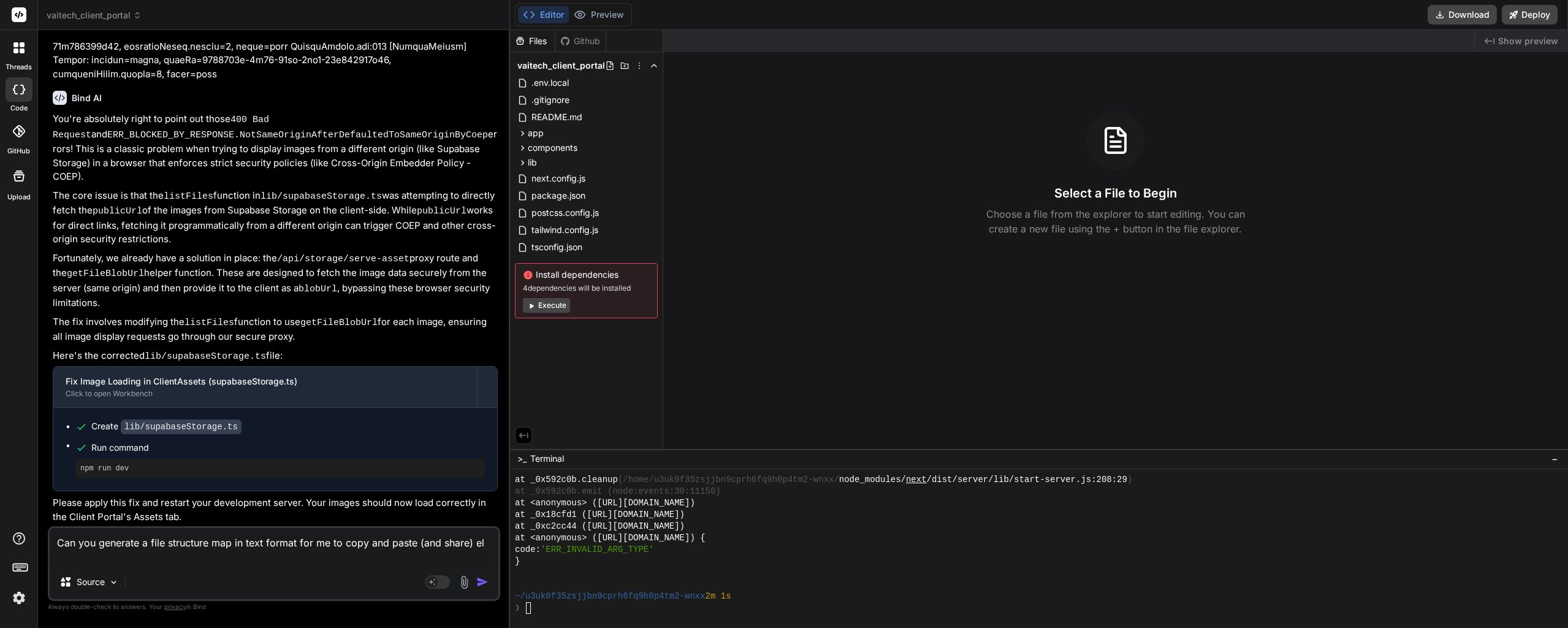
type textarea "Can you generate a file structure map in text format for me to copy and paste (…"
type textarea "x"
type textarea "Can you generate a file structure map in text format for me to copy and paste (…"
type textarea "x"
type textarea "Can you generate a file structure map in text format for me to copy and paste (…"
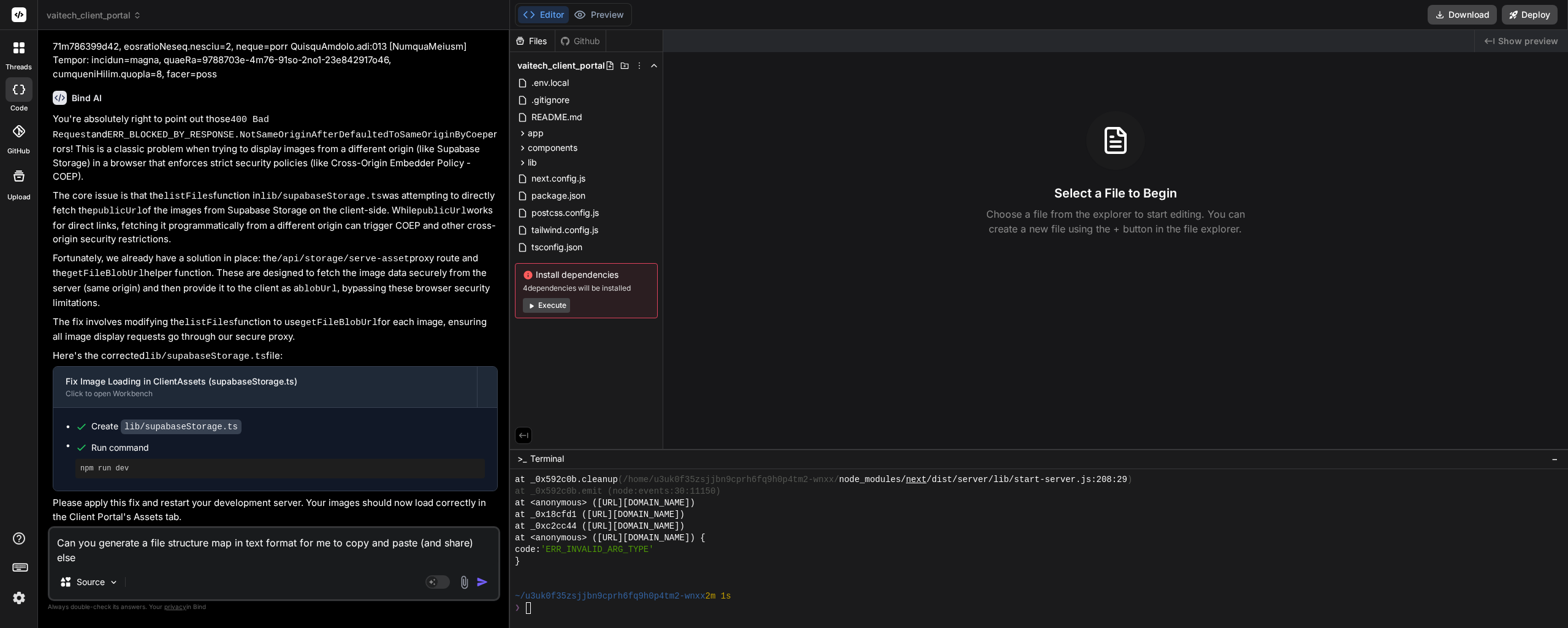
type textarea "x"
type textarea "Can you generate a file structure map in text format for me to copy and paste (…"
type textarea "x"
type textarea "Can you generate a file structure map in text format for me to copy and paste (…"
type textarea "x"
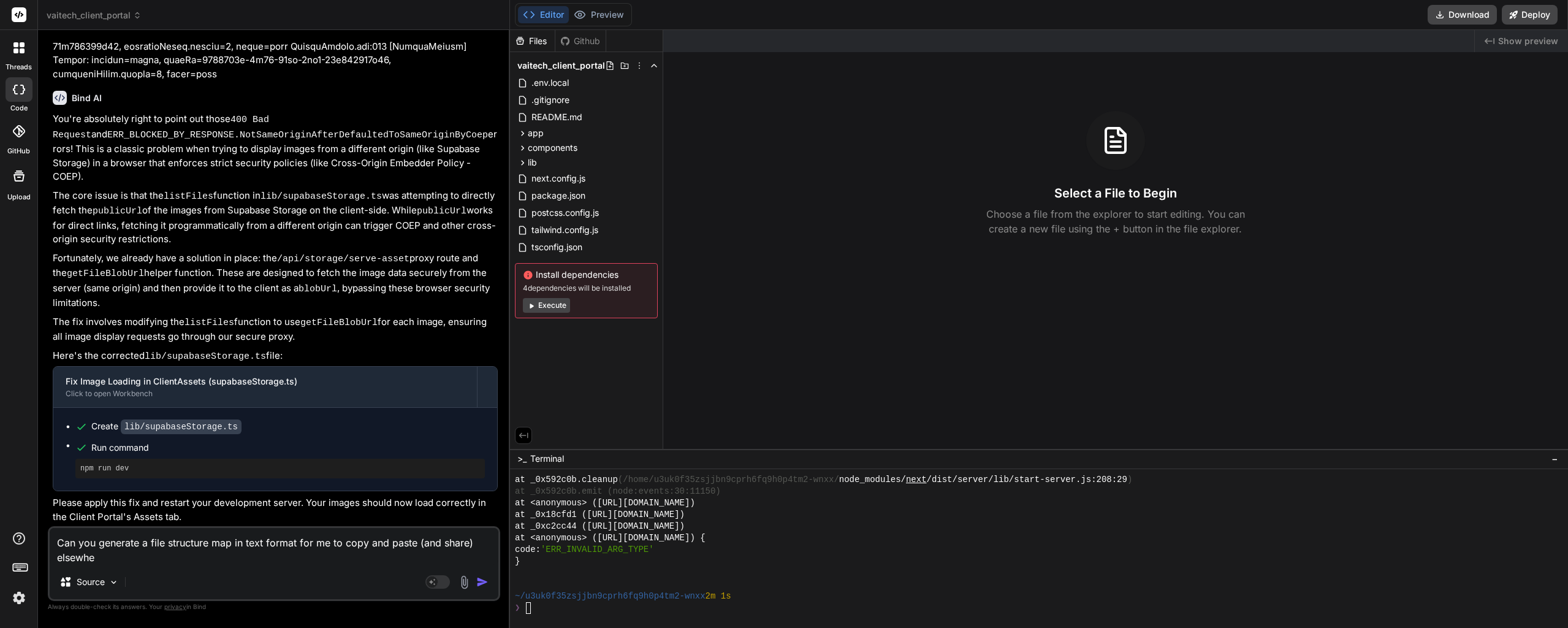
type textarea "Can you generate a file structure map in text format for me to copy and paste (…"
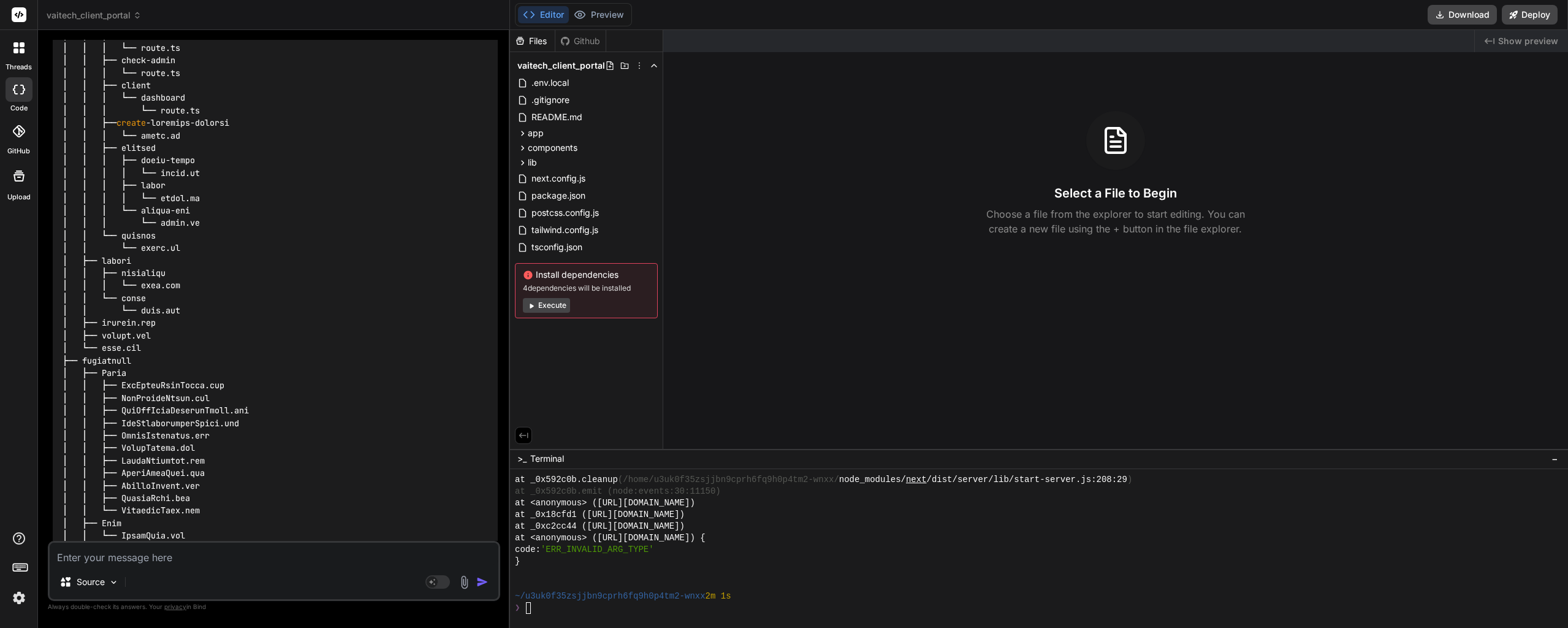
scroll to position [23831, 0]
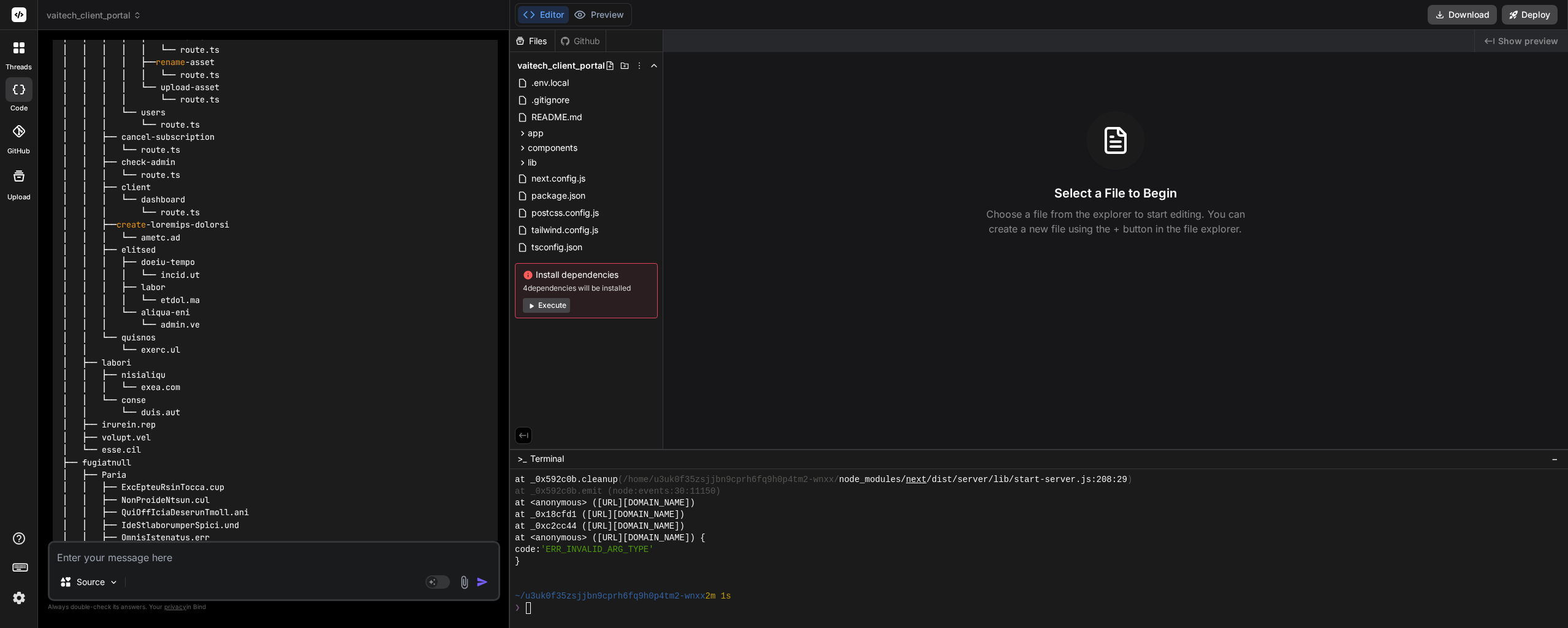
click at [518, 149] on icon at bounding box center [523, 148] width 10 height 10
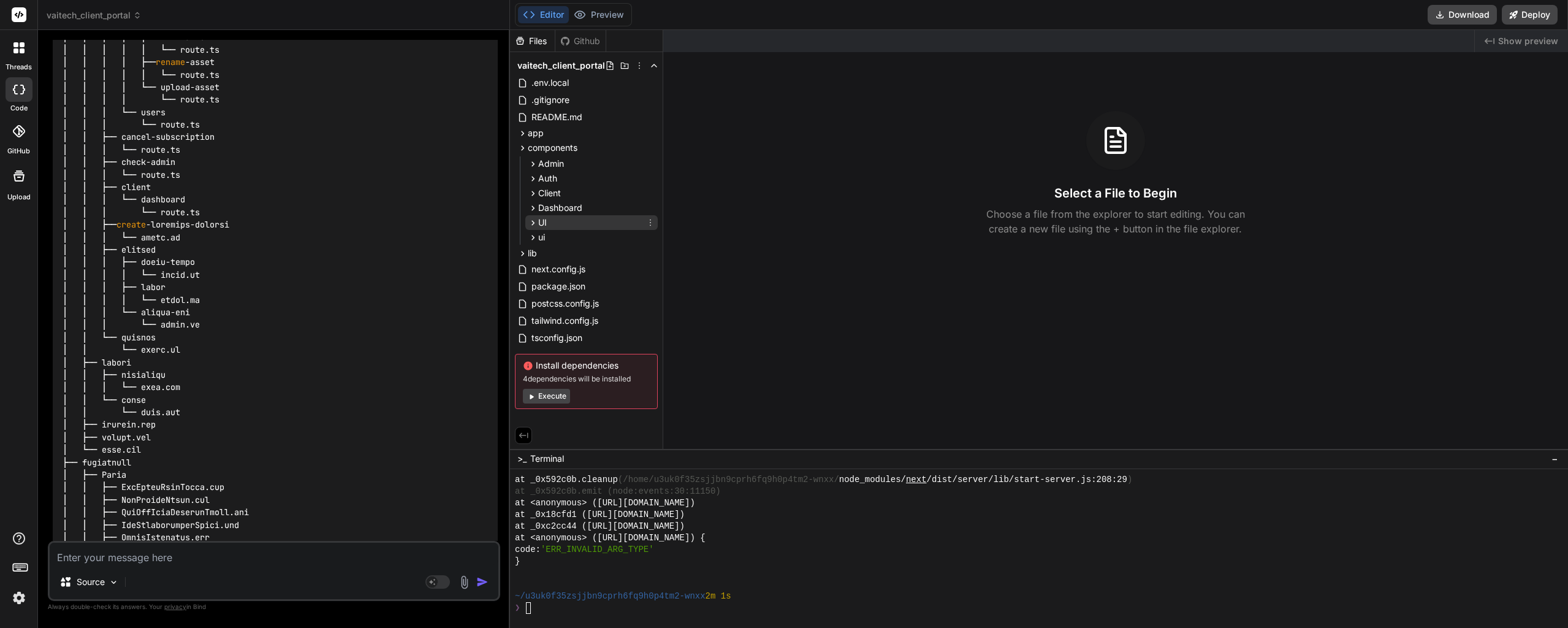
click at [548, 221] on div "UI" at bounding box center [591, 222] width 132 height 14
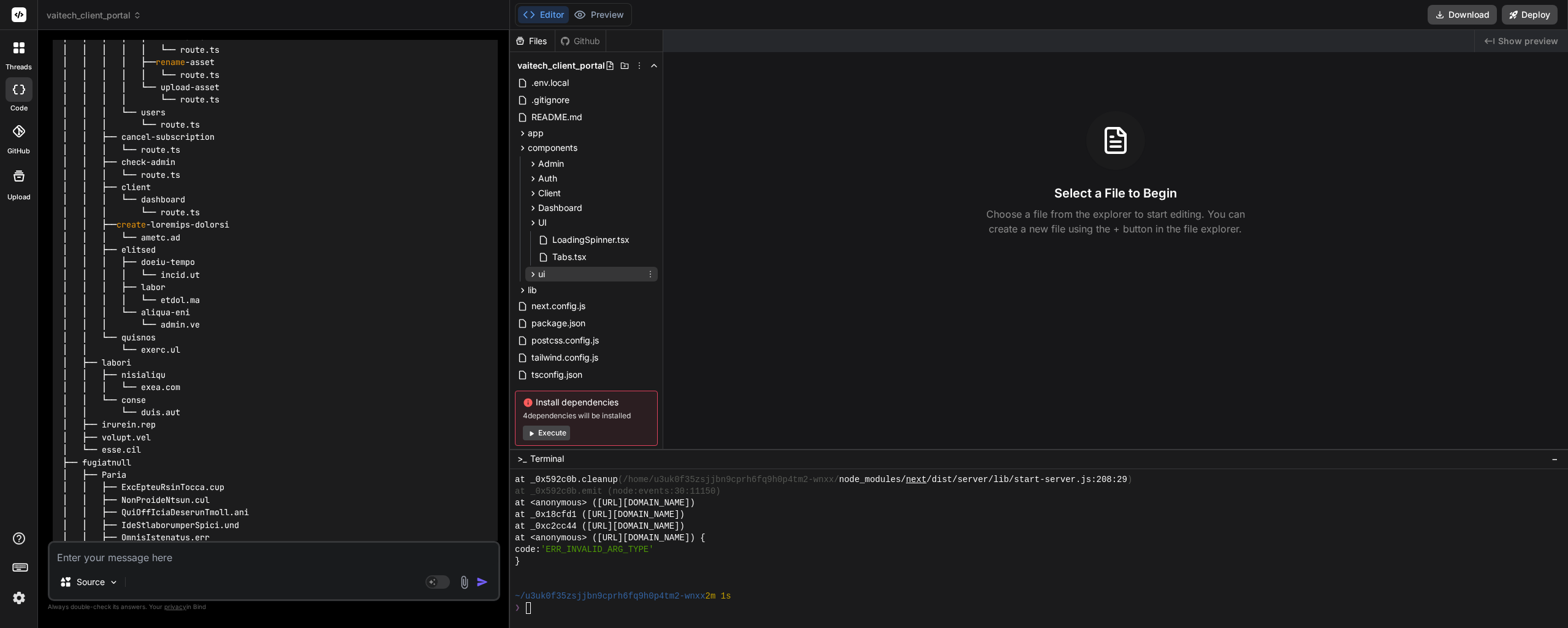
click at [564, 273] on div "ui" at bounding box center [591, 273] width 132 height 14
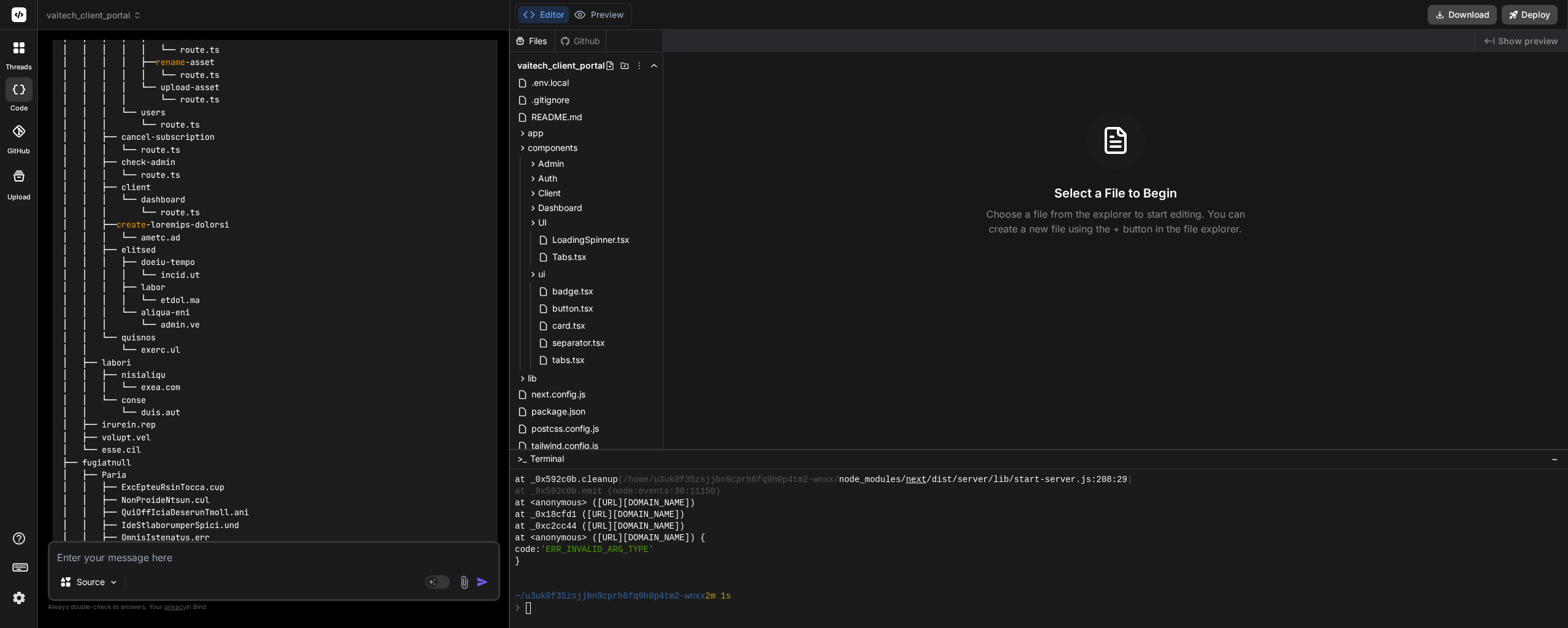
click at [129, 559] on textarea at bounding box center [274, 553] width 449 height 22
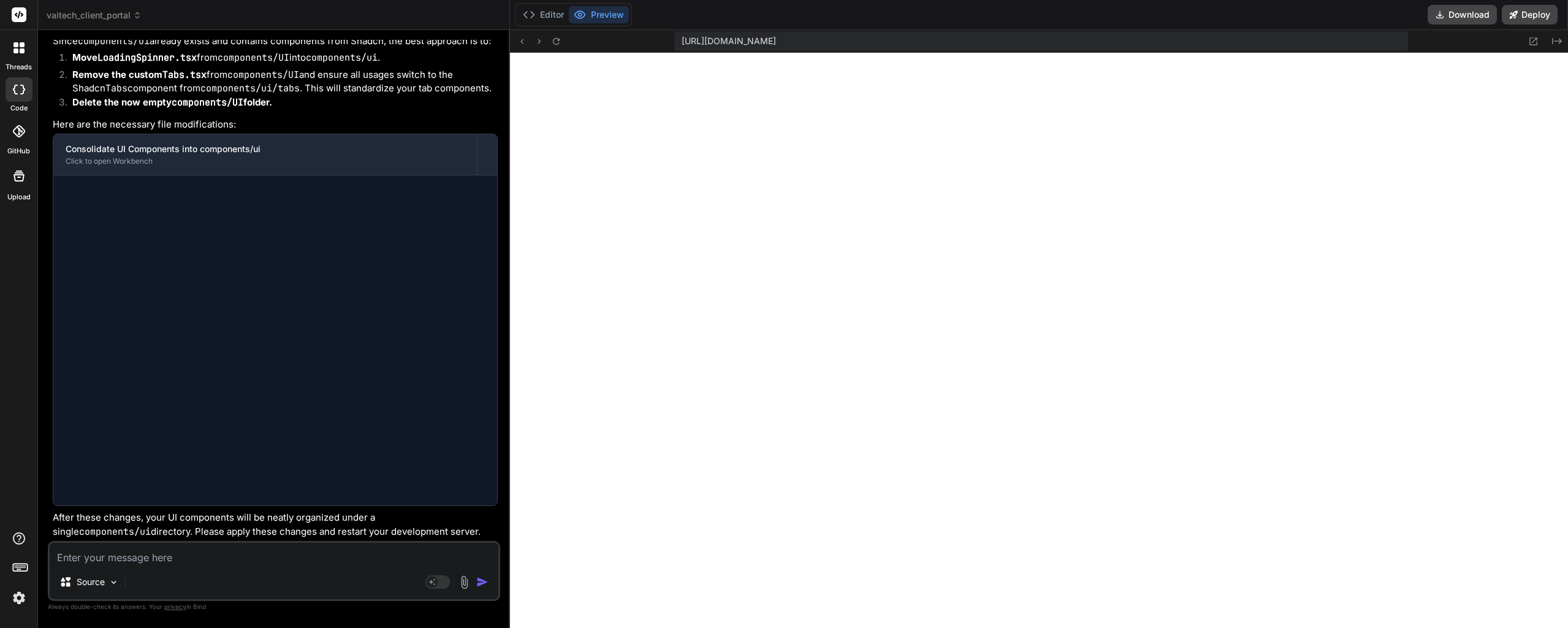
scroll to position [11651, 0]
